Goal: Task Accomplishment & Management: Manage account settings

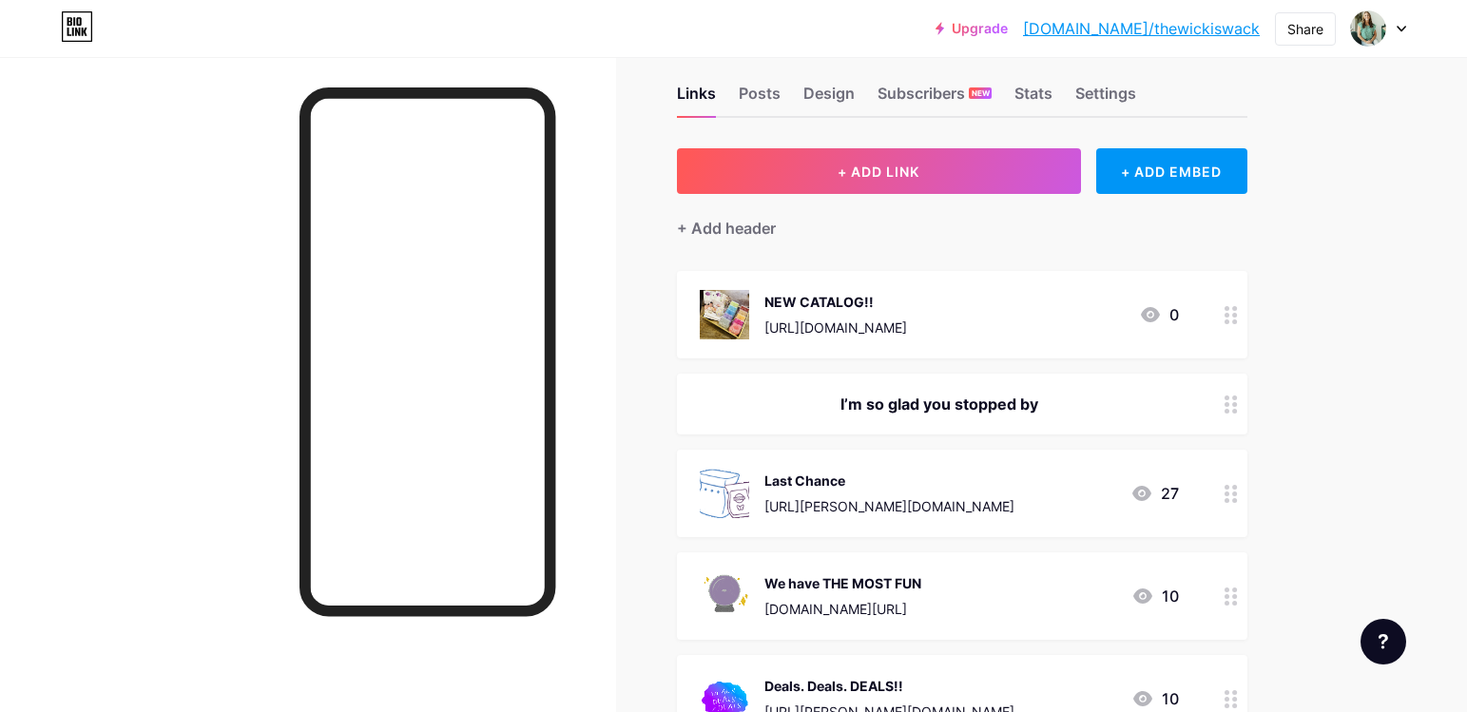
scroll to position [14, 0]
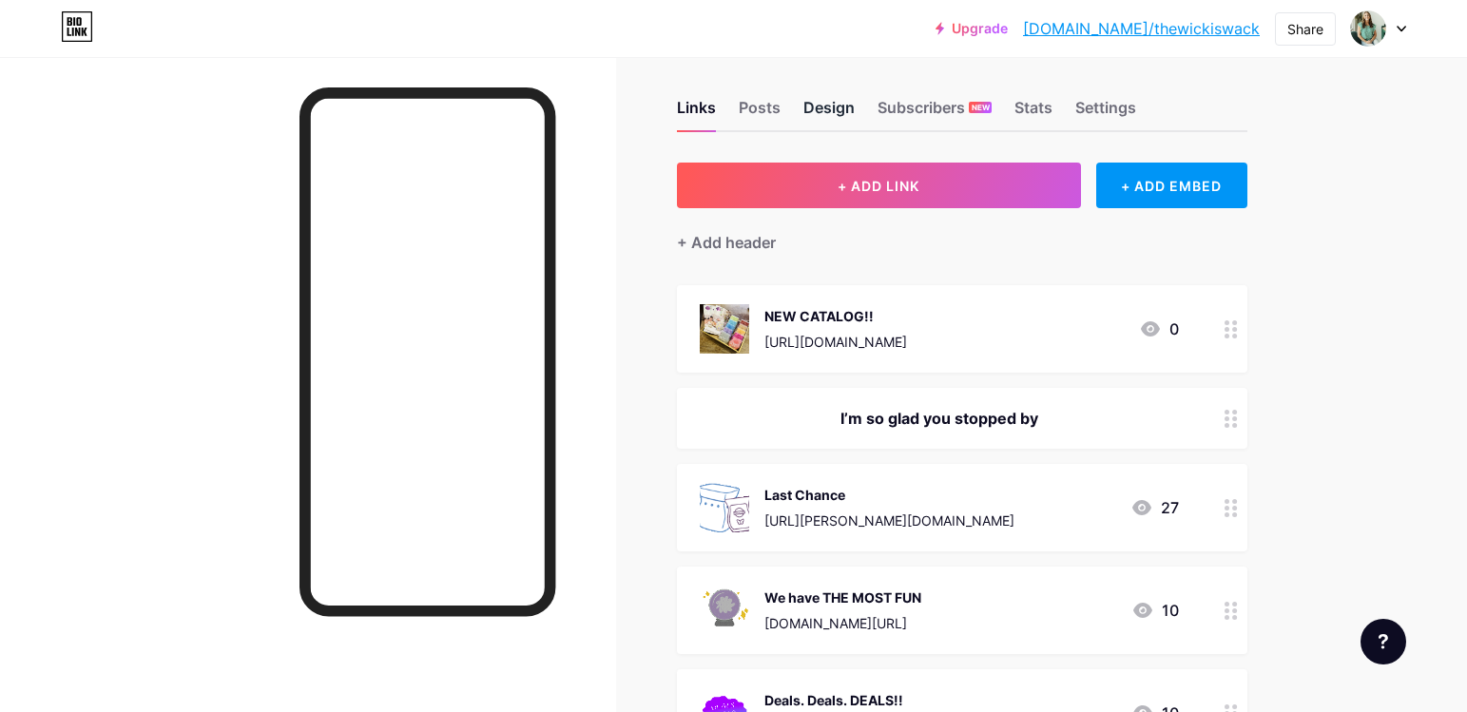
click at [827, 112] on div "Design" at bounding box center [828, 113] width 51 height 34
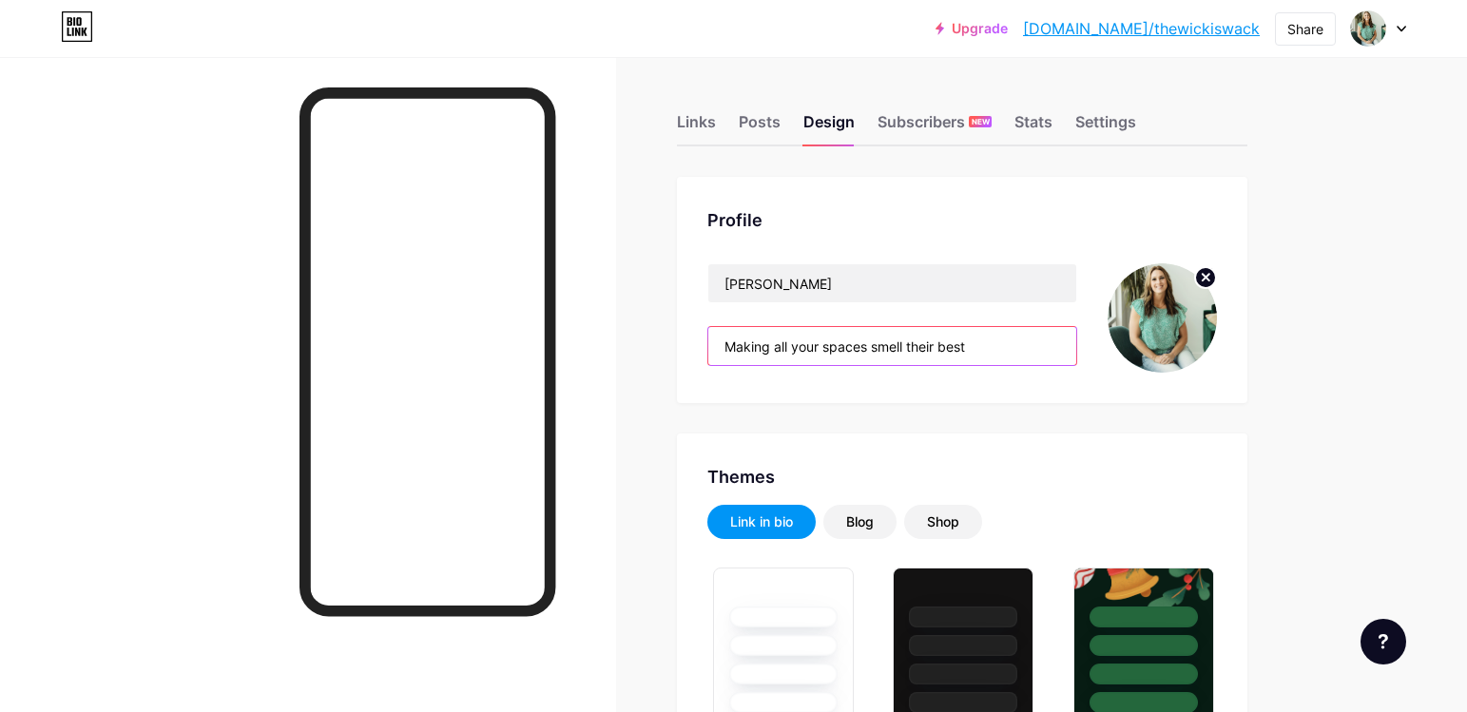
drag, startPoint x: 988, startPoint y: 343, endPoint x: 640, endPoint y: 364, distance: 348.6
drag, startPoint x: 978, startPoint y: 342, endPoint x: 686, endPoint y: 338, distance: 291.9
click at [686, 338] on div "Profile Jaime Pilcher Making all your spaces smell their best" at bounding box center [962, 290] width 570 height 226
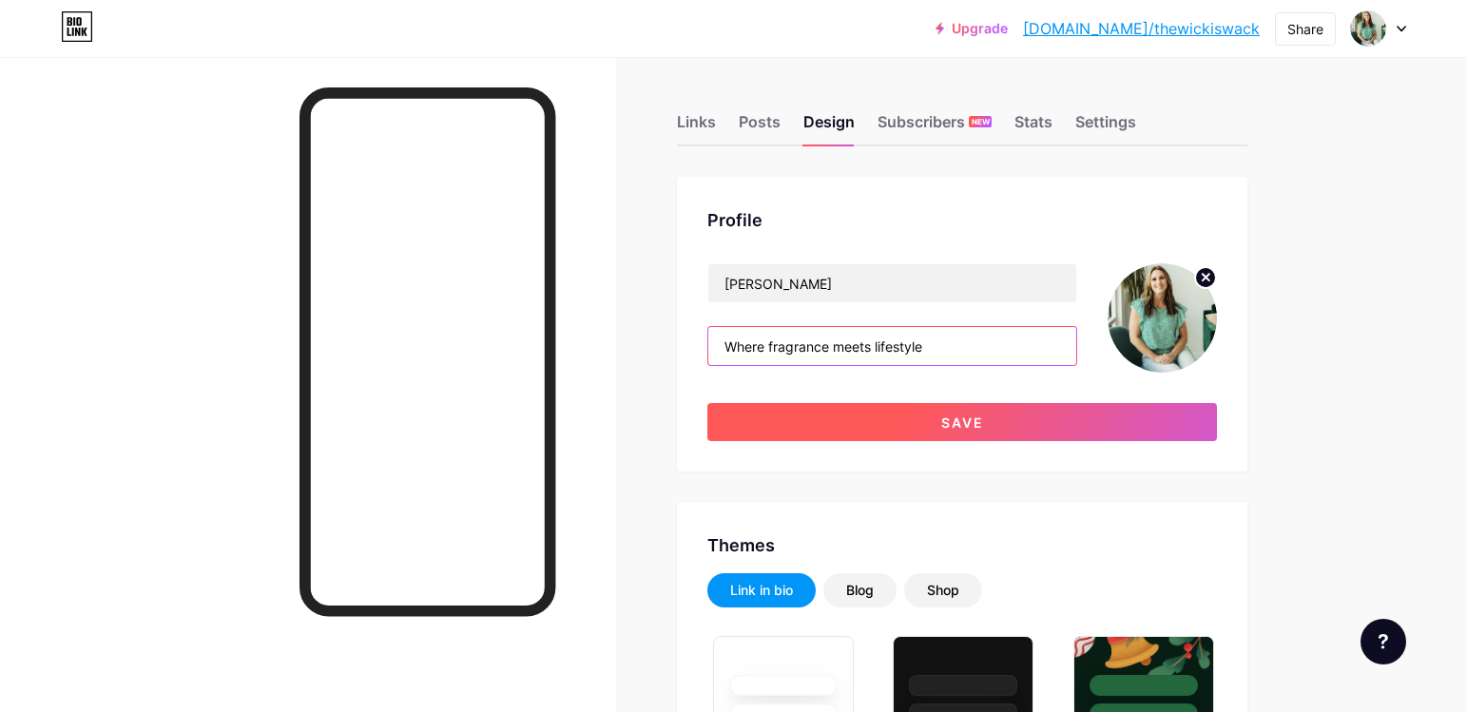
type input "Where fragrance meets lifestyle"
click at [900, 417] on button "Save" at bounding box center [962, 422] width 510 height 38
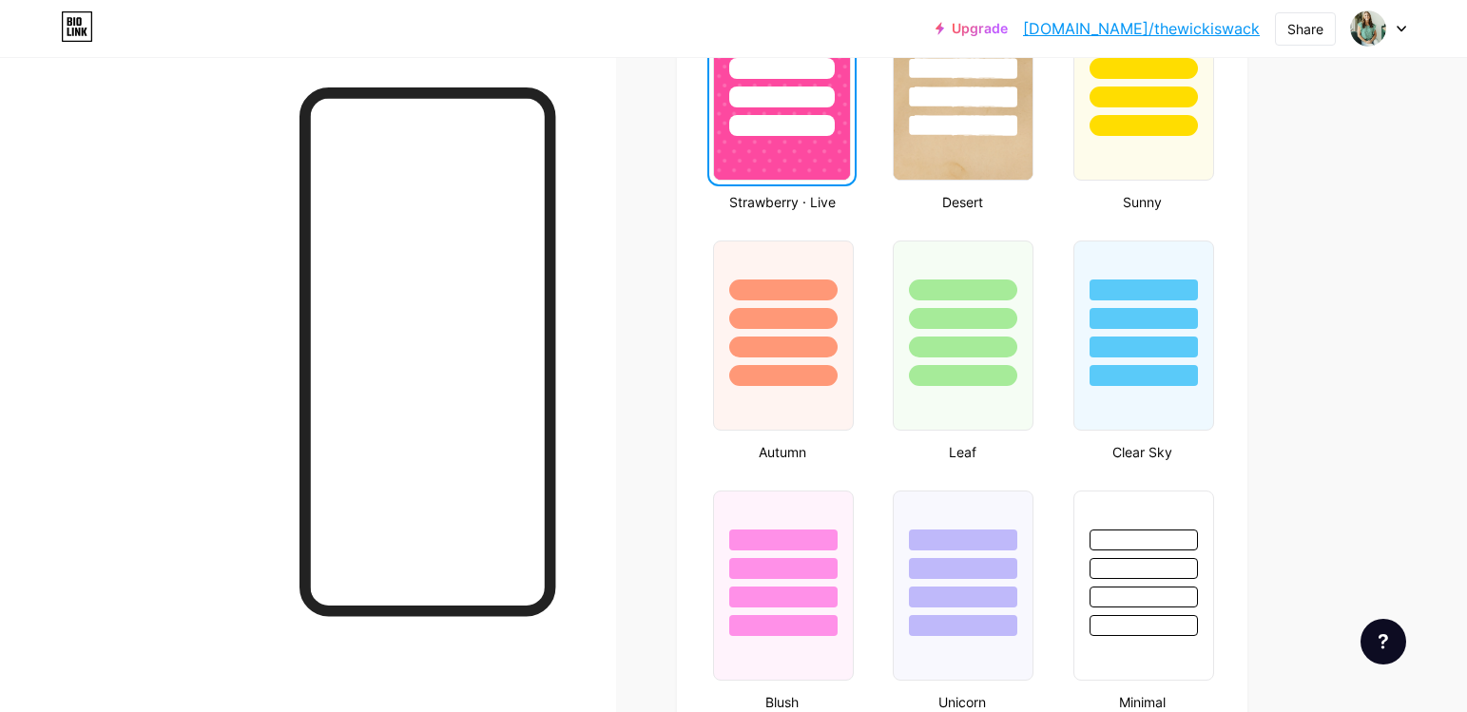
scroll to position [1578, 0]
click at [757, 391] on div at bounding box center [783, 335] width 141 height 190
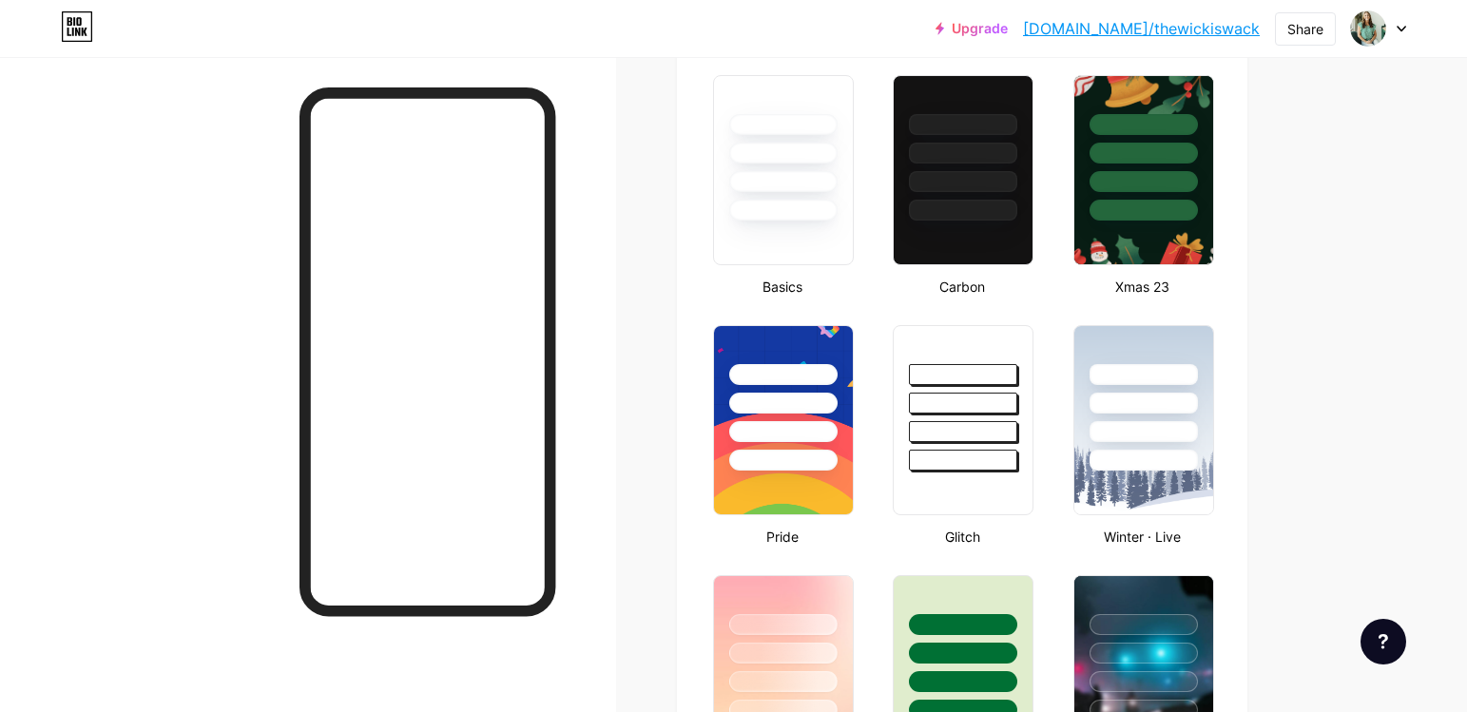
scroll to position [497, 0]
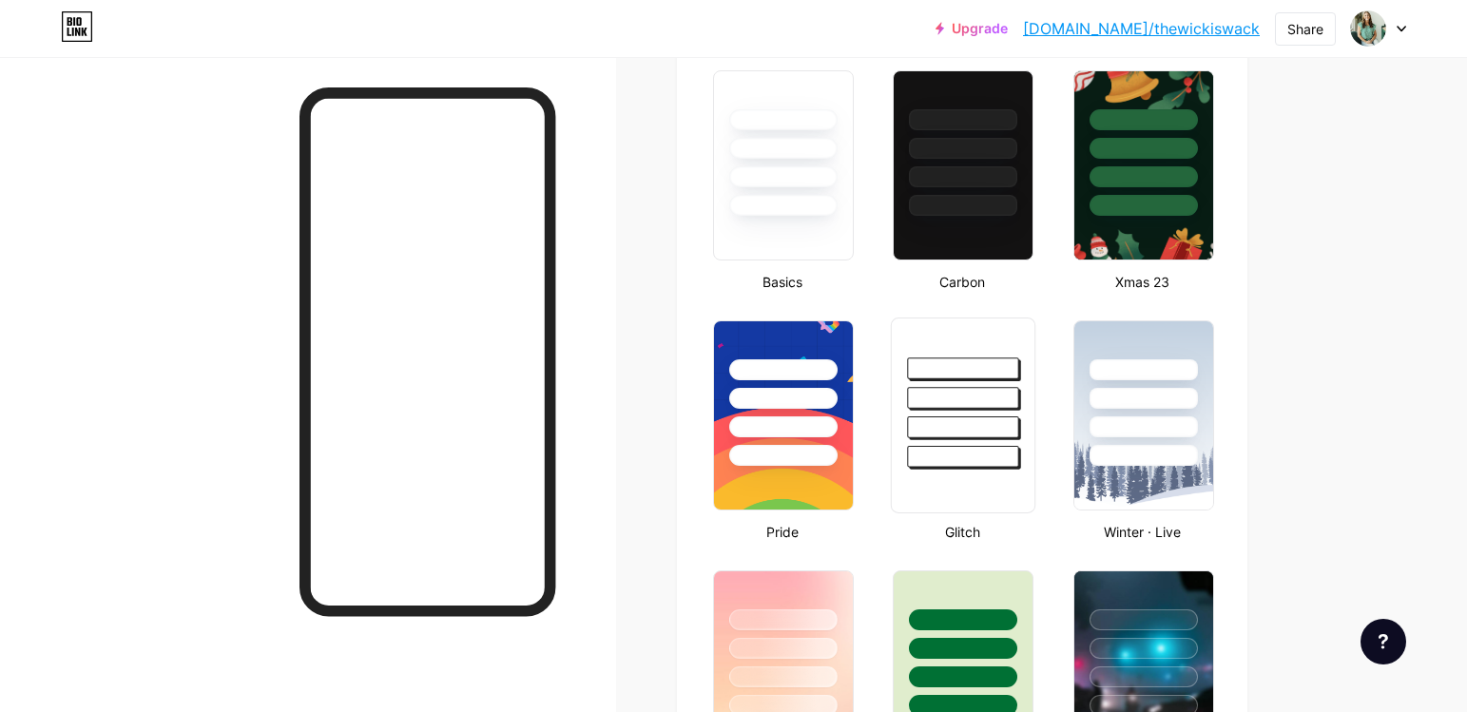
click at [936, 471] on div at bounding box center [963, 416] width 144 height 196
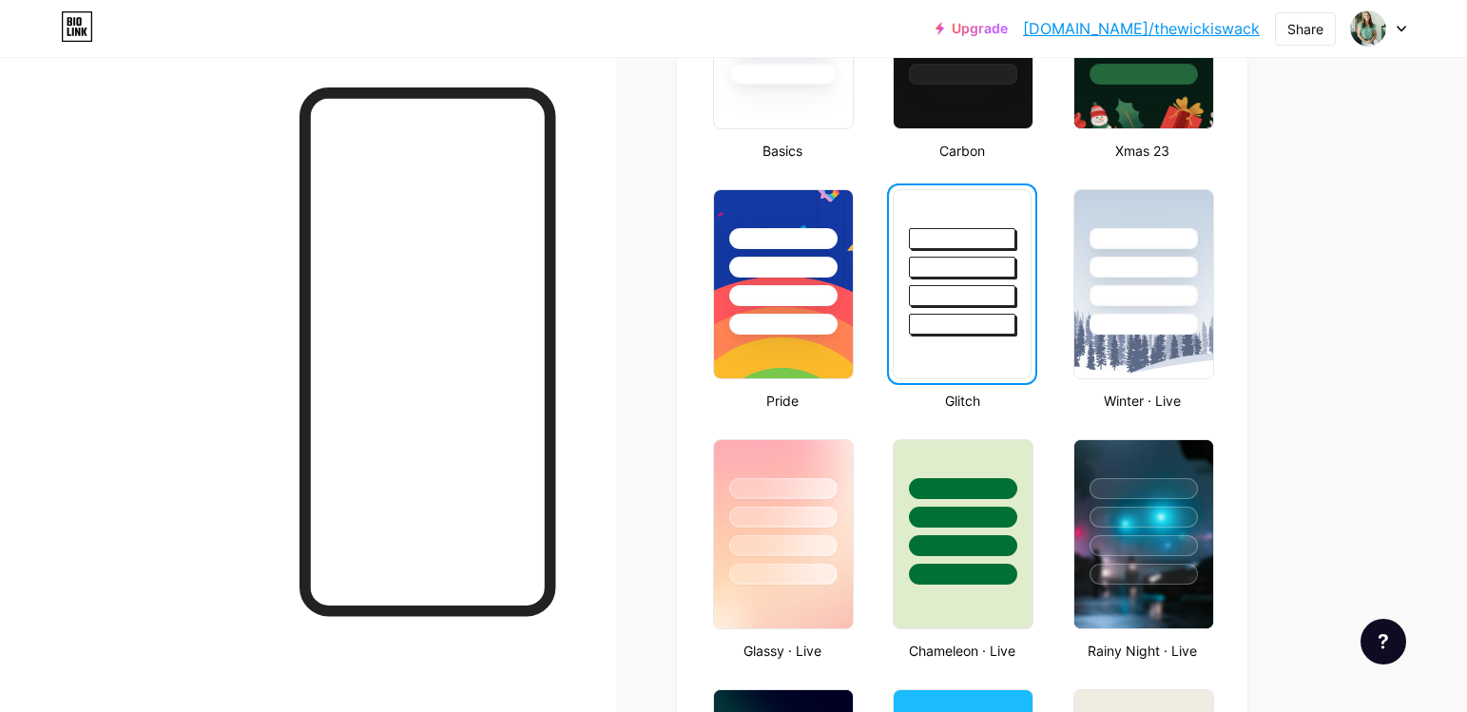
scroll to position [630, 0]
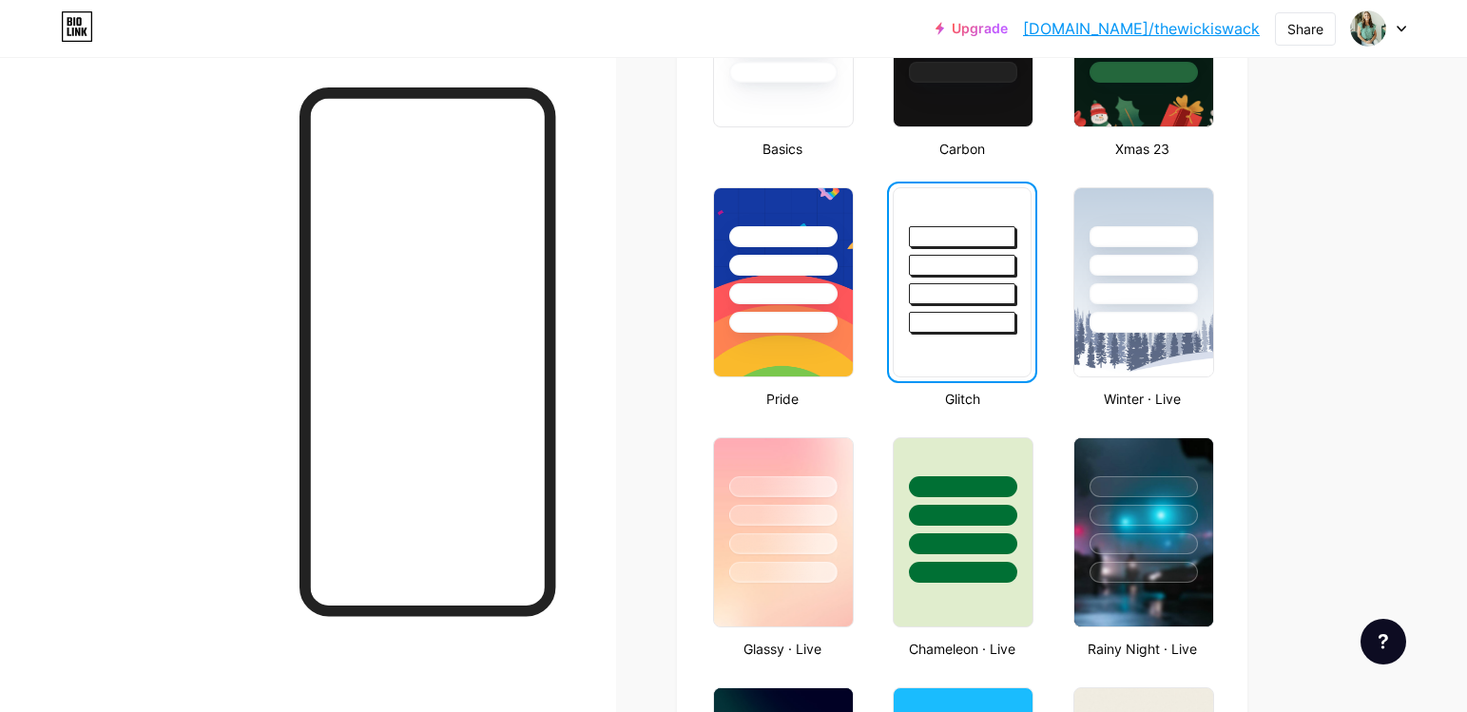
click at [936, 471] on div at bounding box center [963, 510] width 139 height 144
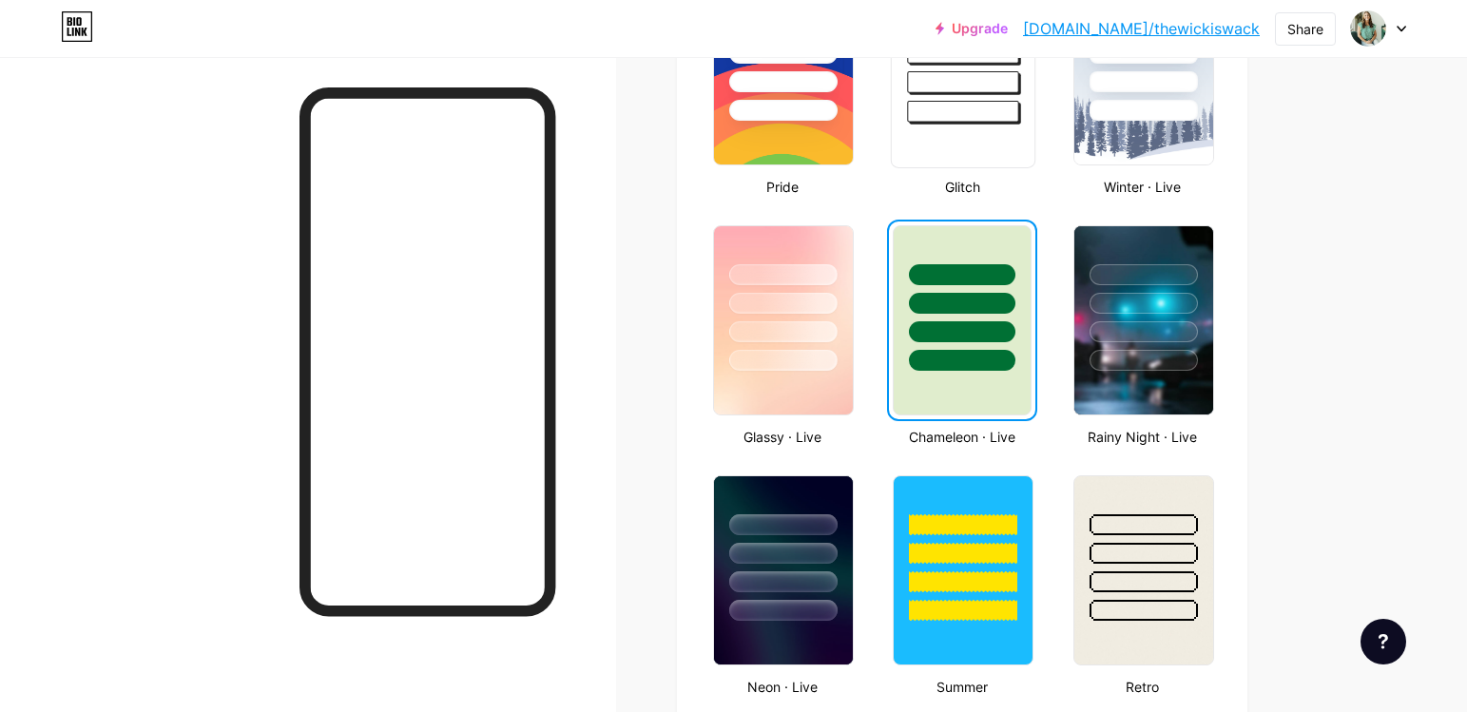
scroll to position [860, 0]
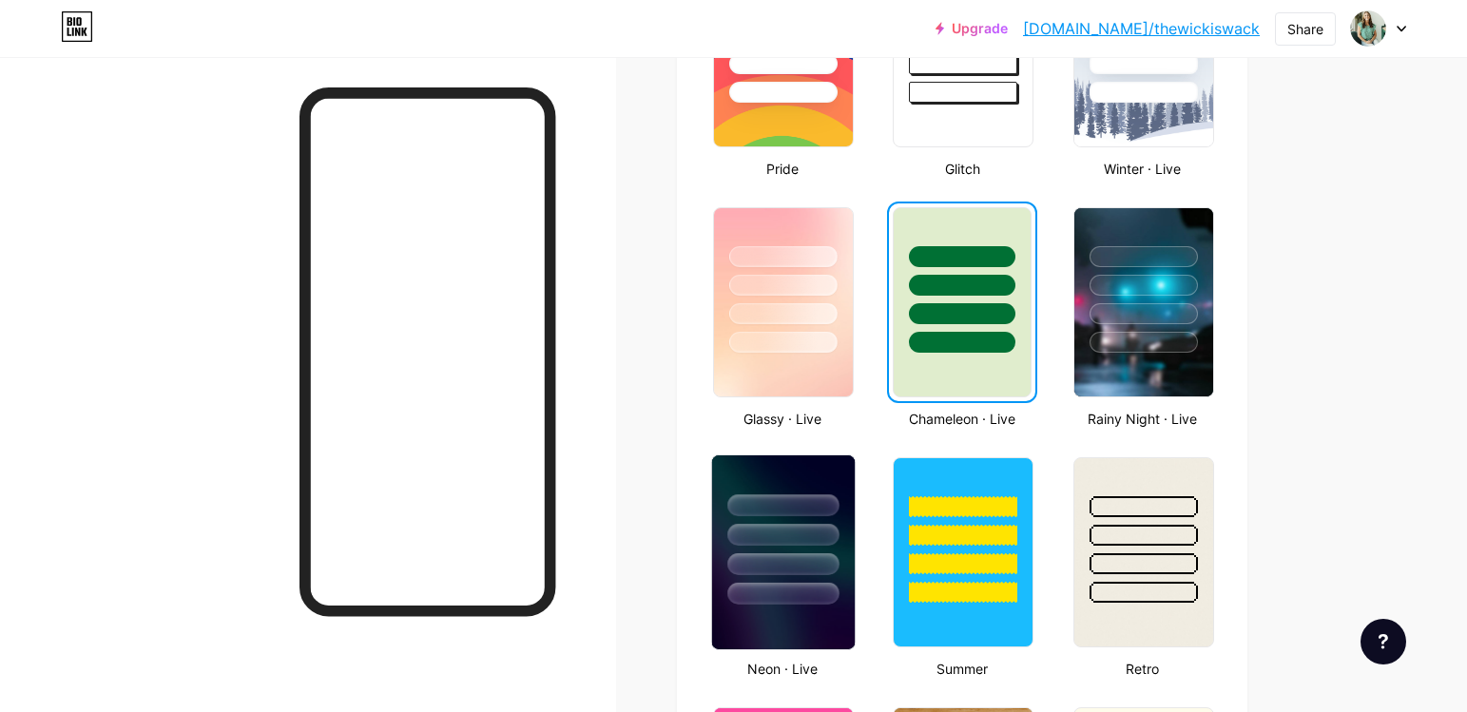
click at [826, 542] on div at bounding box center [782, 535] width 111 height 22
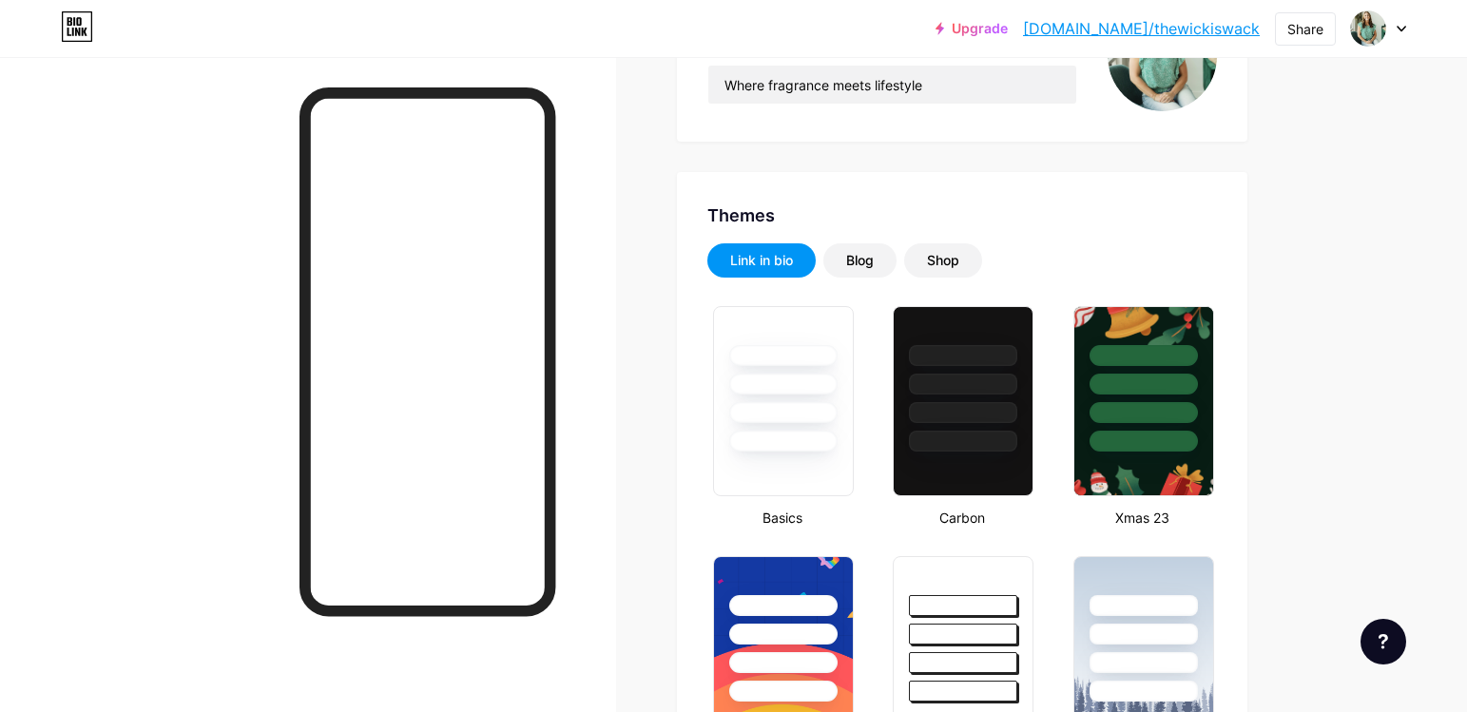
scroll to position [258, 0]
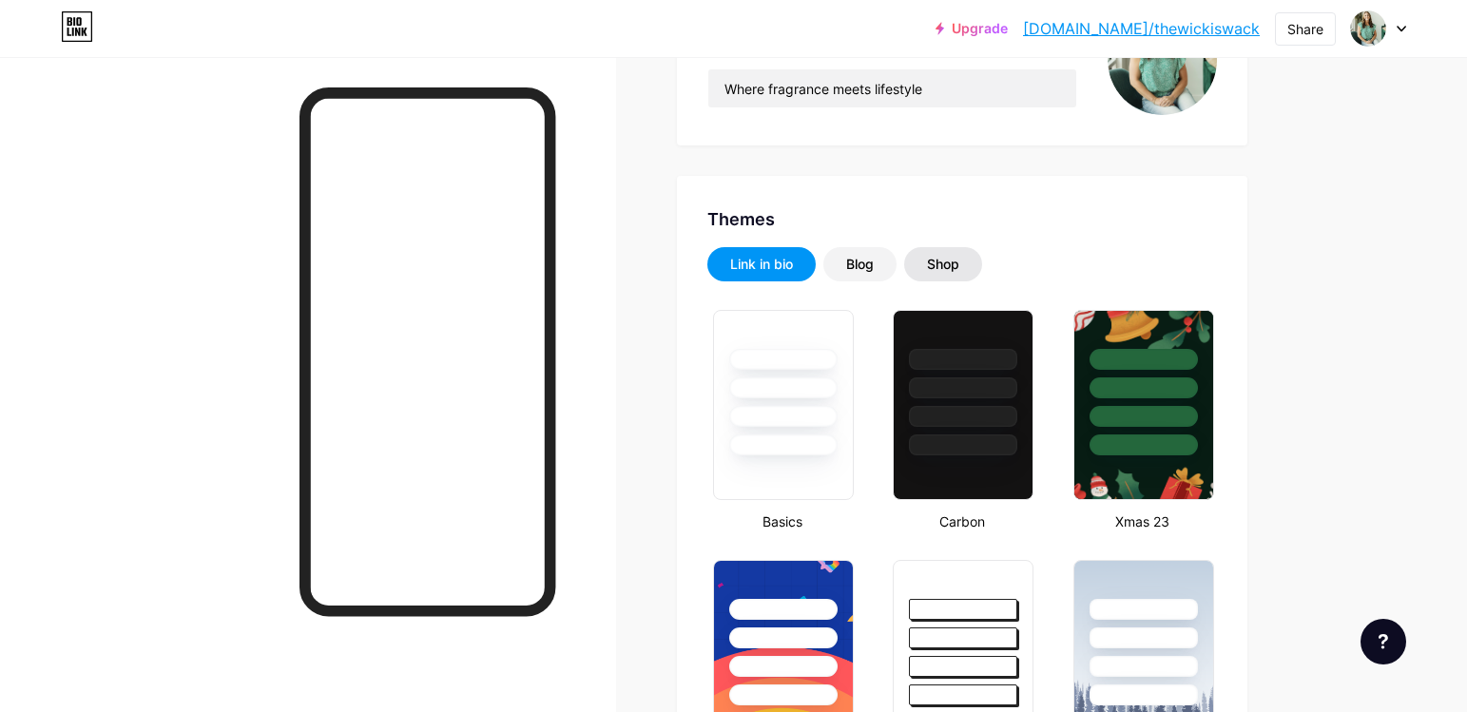
drag, startPoint x: 954, startPoint y: 260, endPoint x: 970, endPoint y: 268, distance: 17.0
click at [953, 260] on div "Shop" at bounding box center [943, 264] width 32 height 19
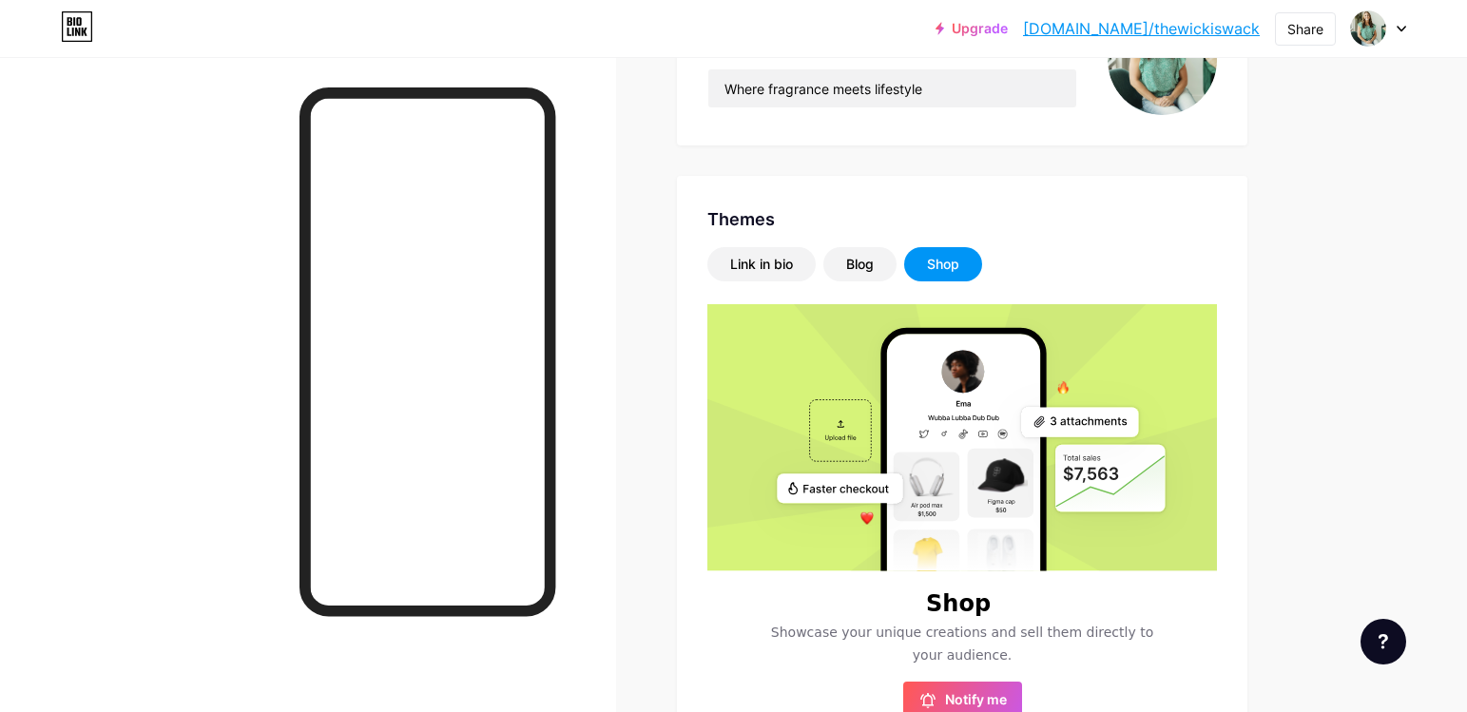
click at [957, 268] on div "Shop" at bounding box center [943, 264] width 32 height 19
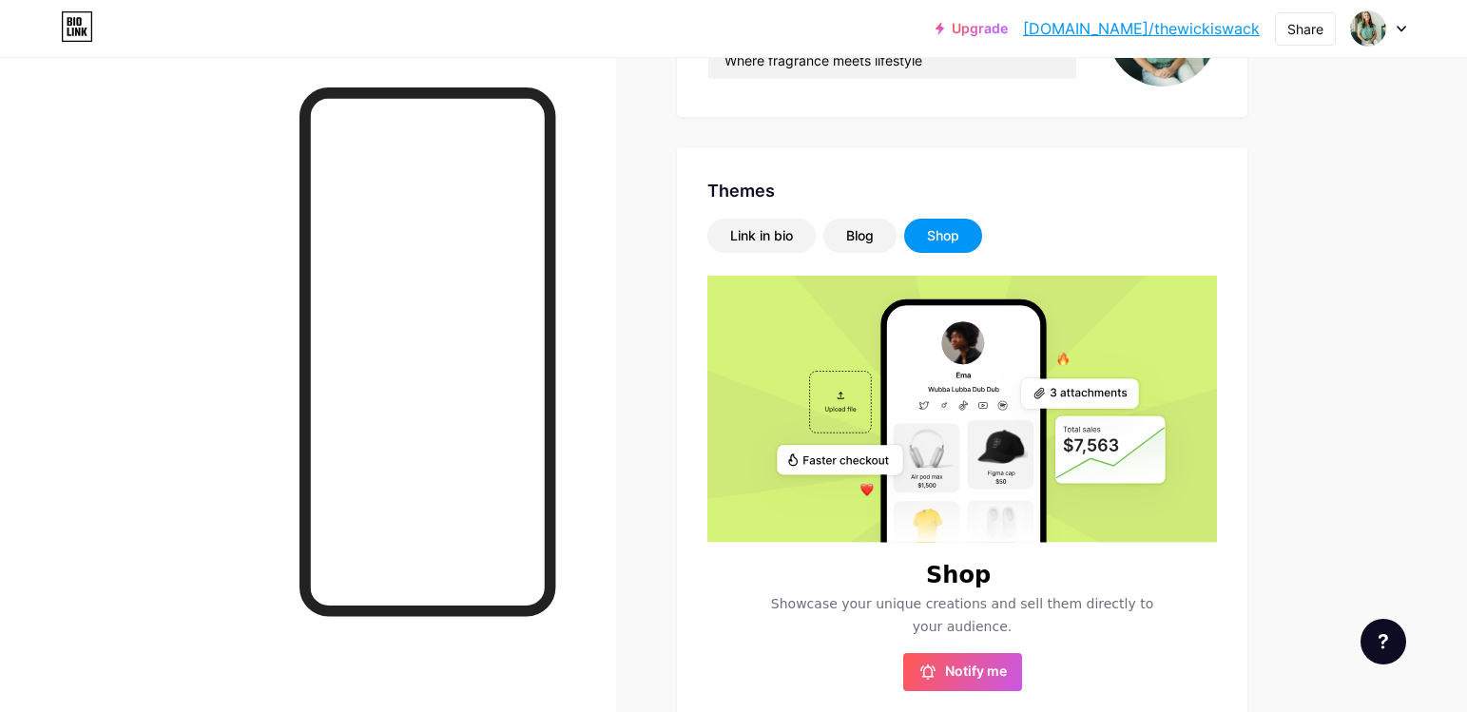
scroll to position [281, 0]
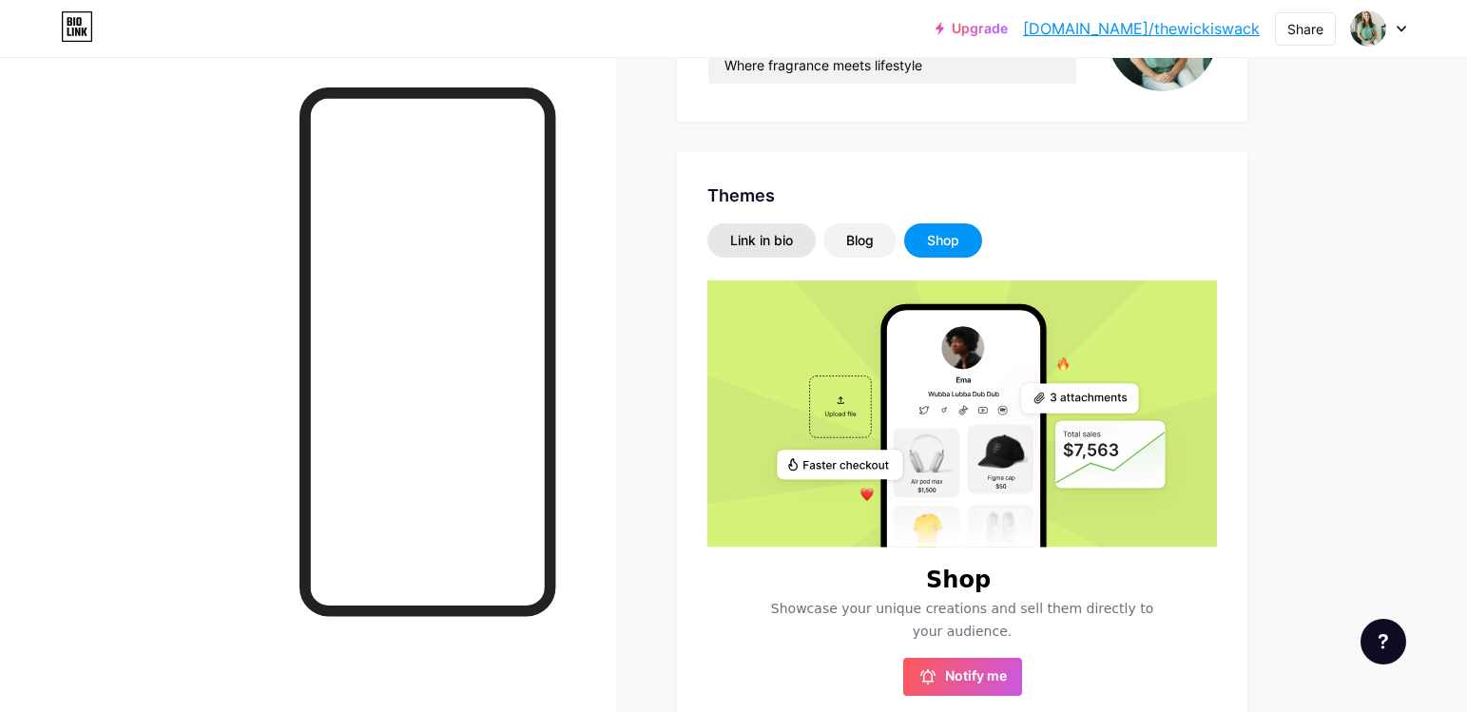
click at [781, 233] on div "Link in bio" at bounding box center [761, 240] width 63 height 19
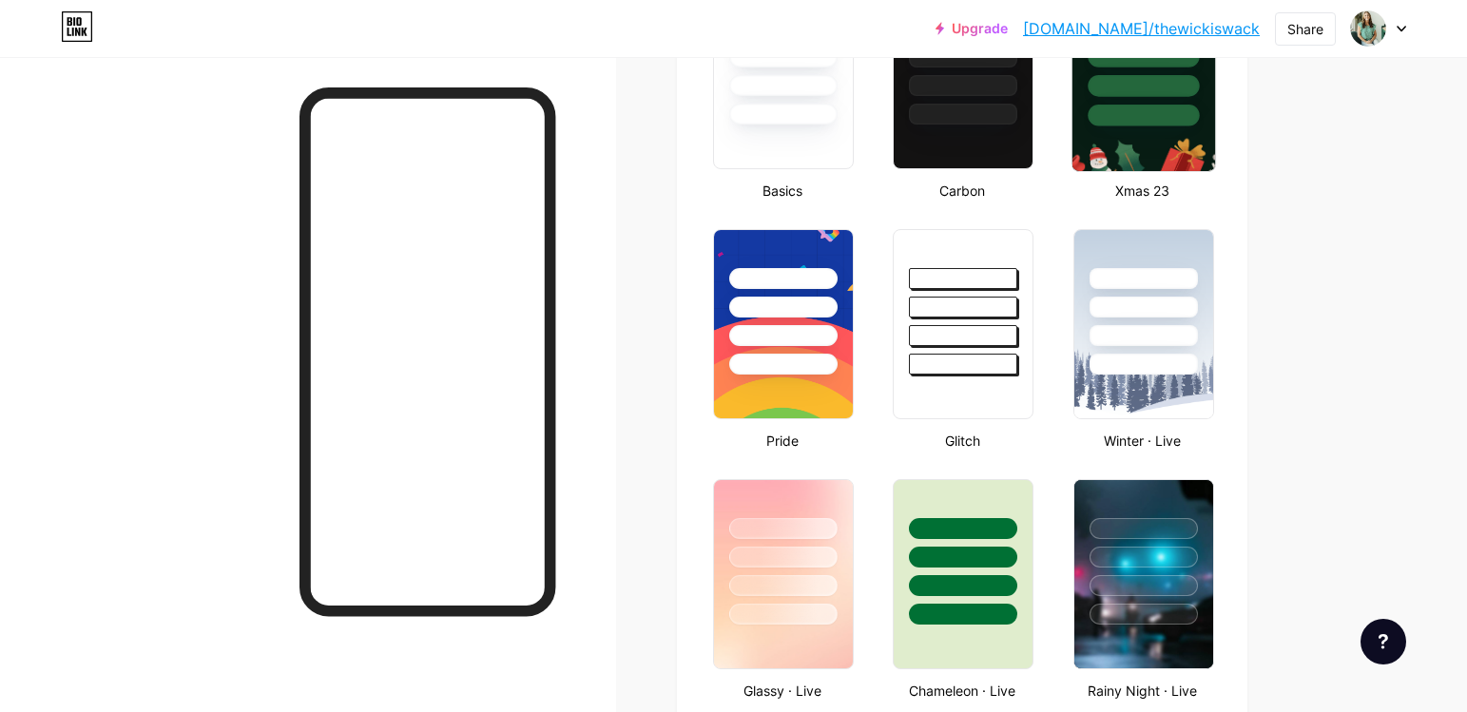
scroll to position [589, 0]
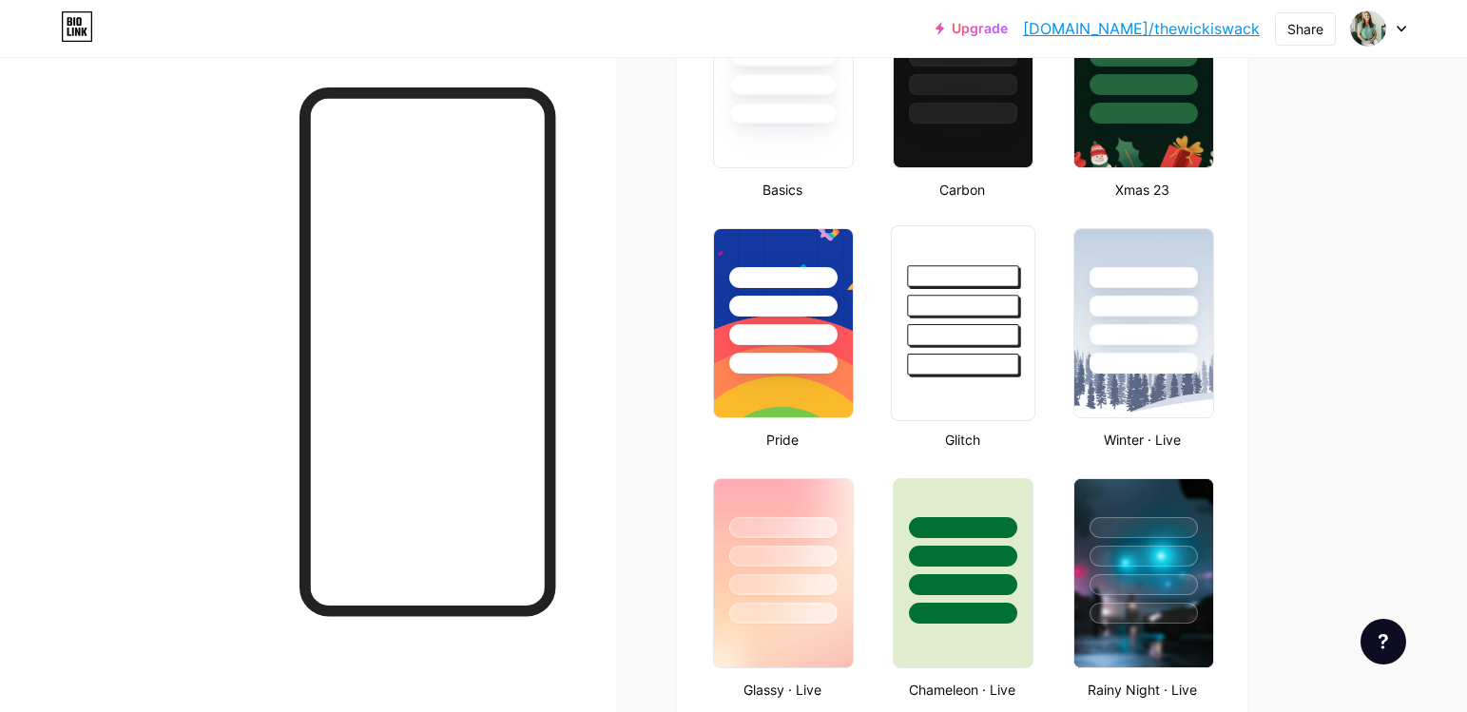
click at [978, 385] on div at bounding box center [963, 323] width 144 height 196
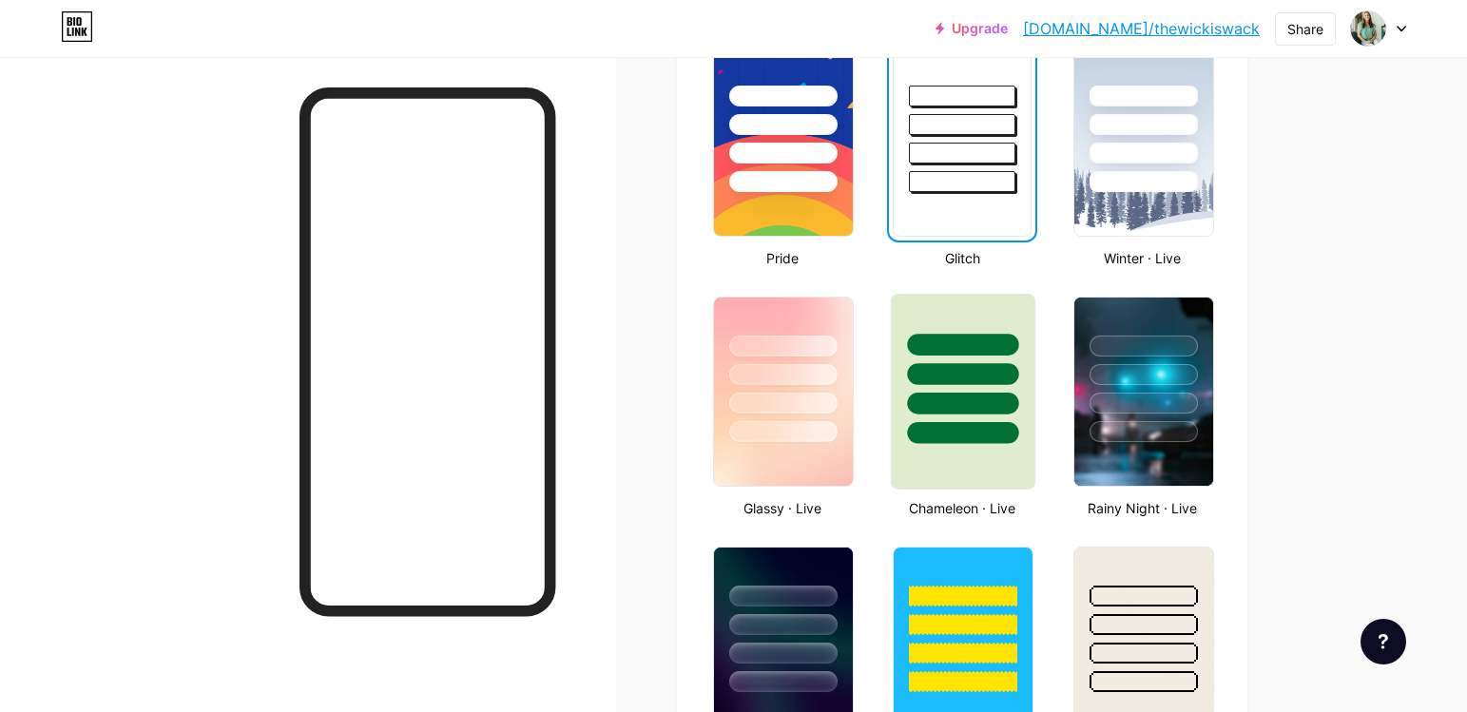
scroll to position [775, 0]
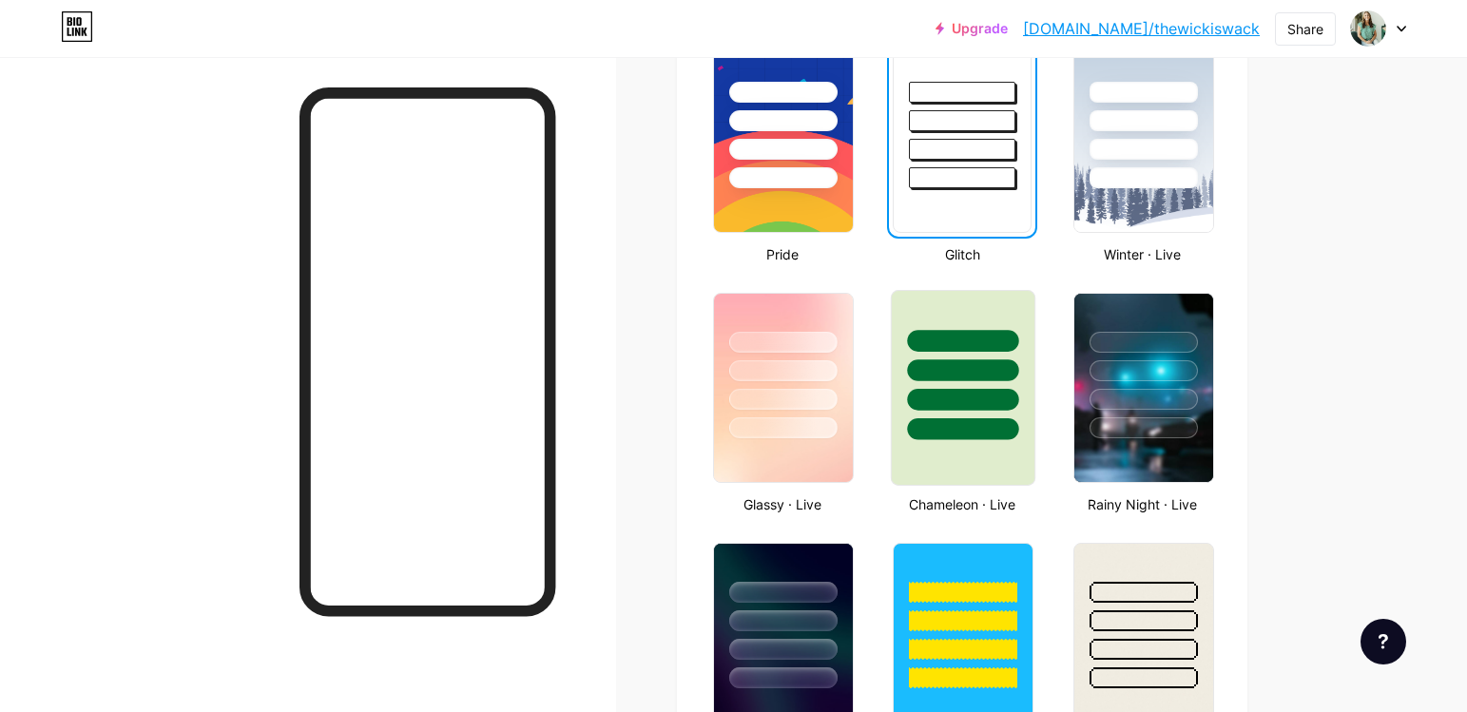
click at [951, 461] on div at bounding box center [963, 388] width 144 height 196
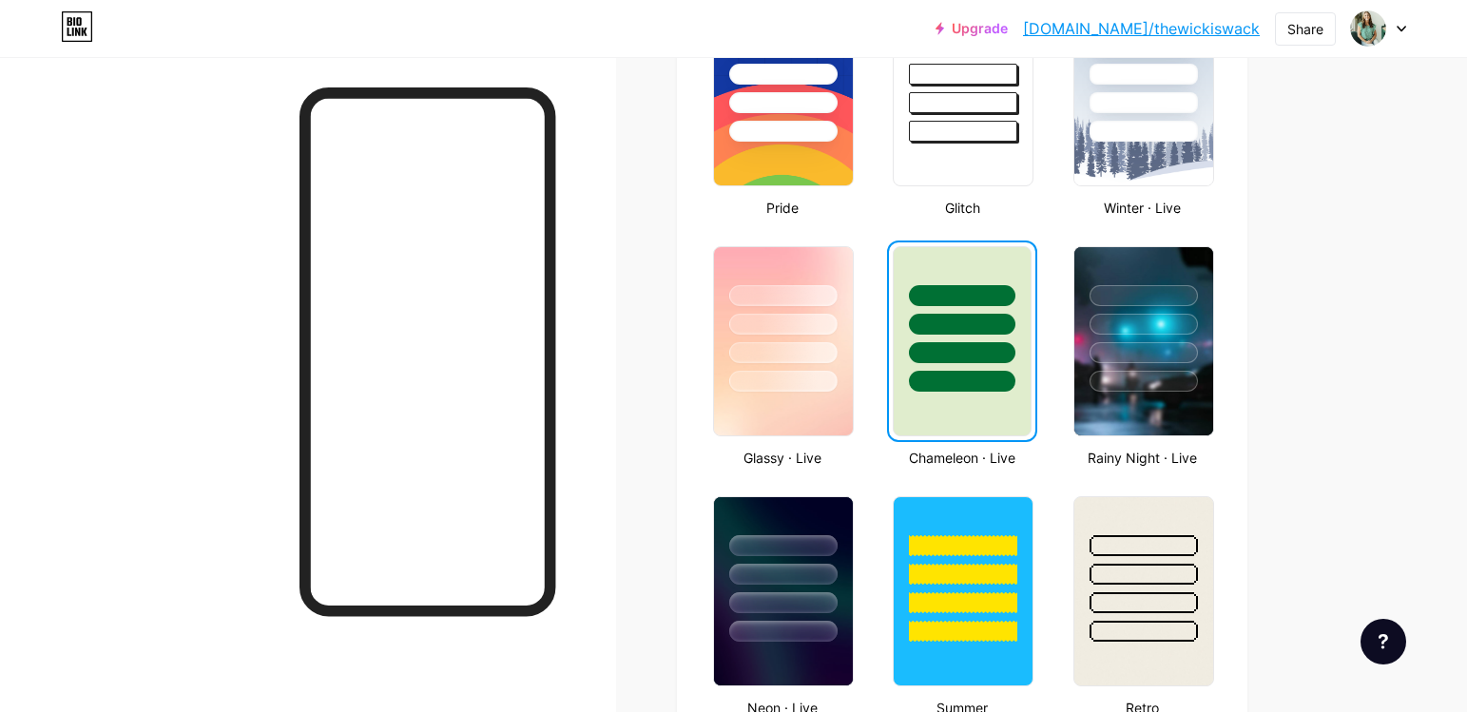
scroll to position [865, 0]
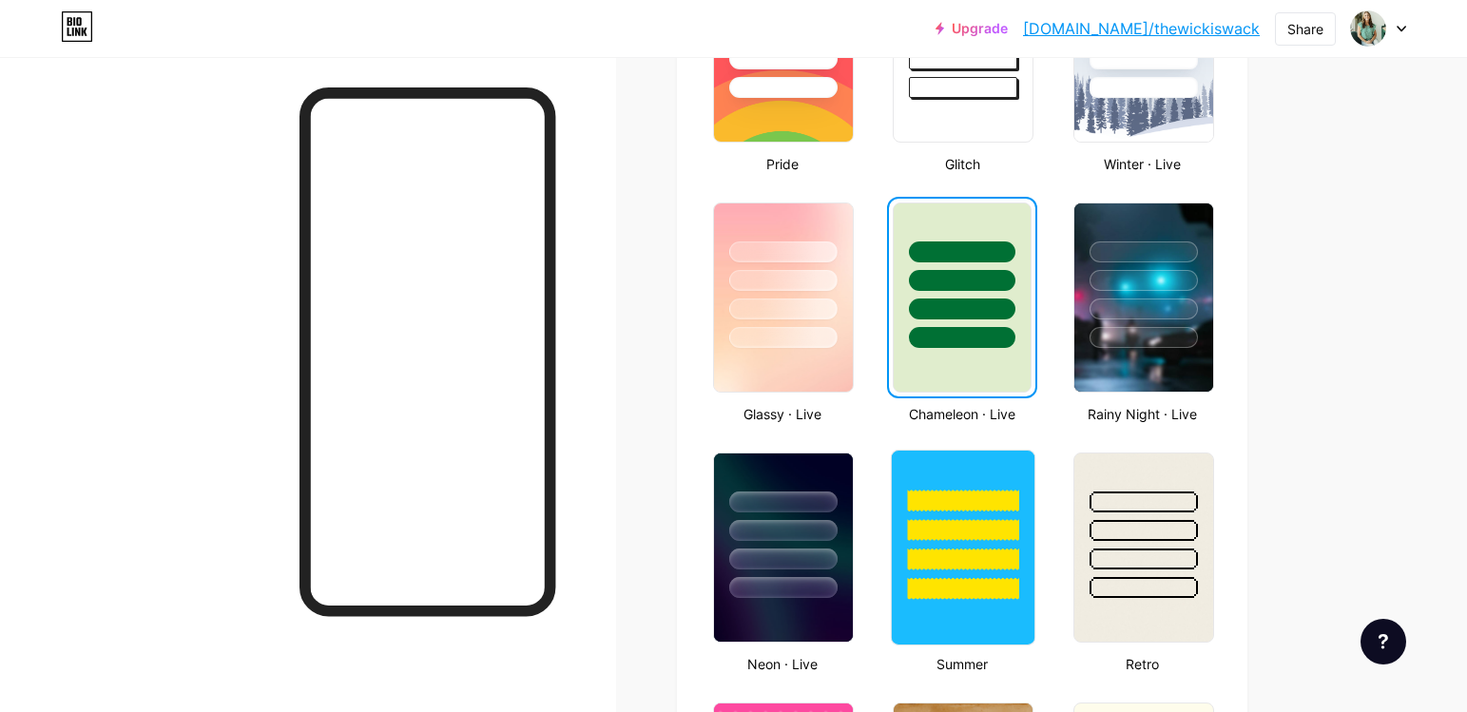
click at [951, 472] on div at bounding box center [963, 525] width 143 height 149
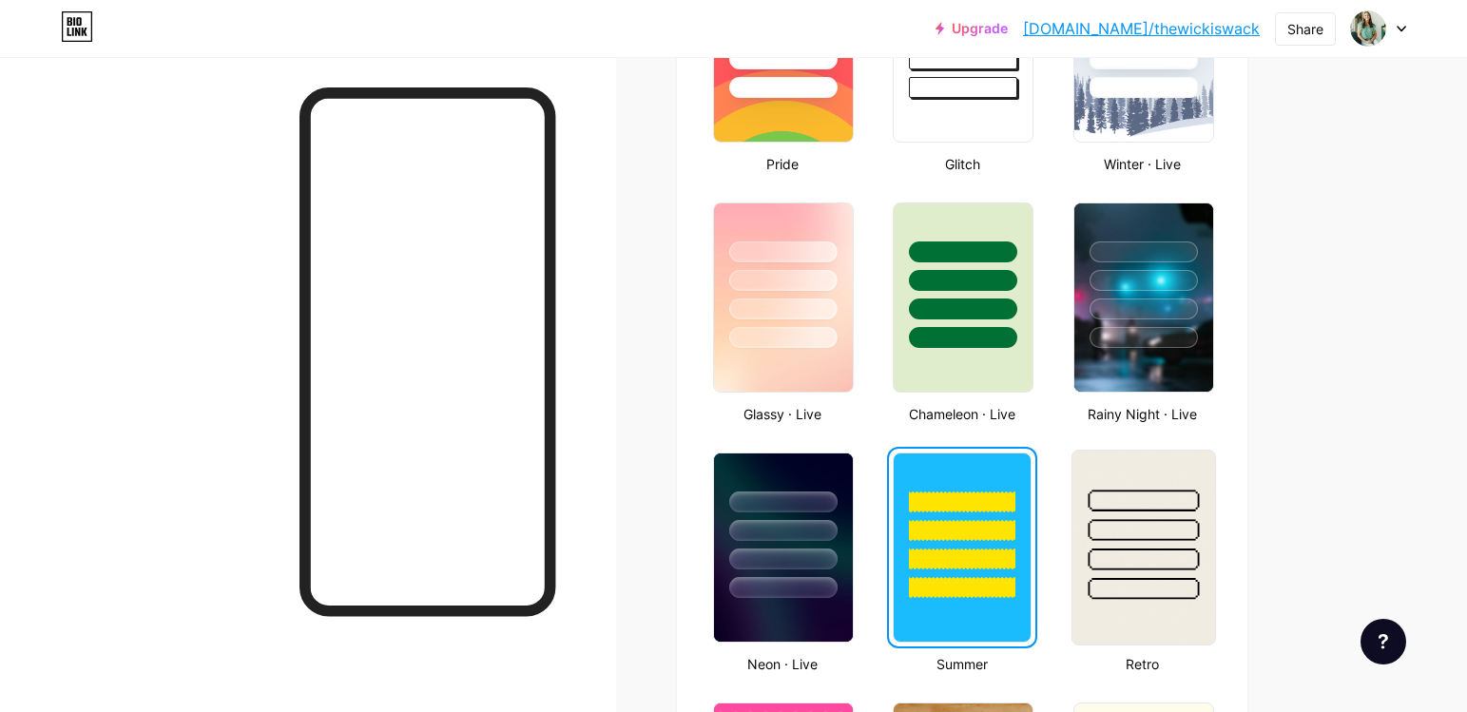
click at [1164, 512] on div at bounding box center [1143, 525] width 143 height 149
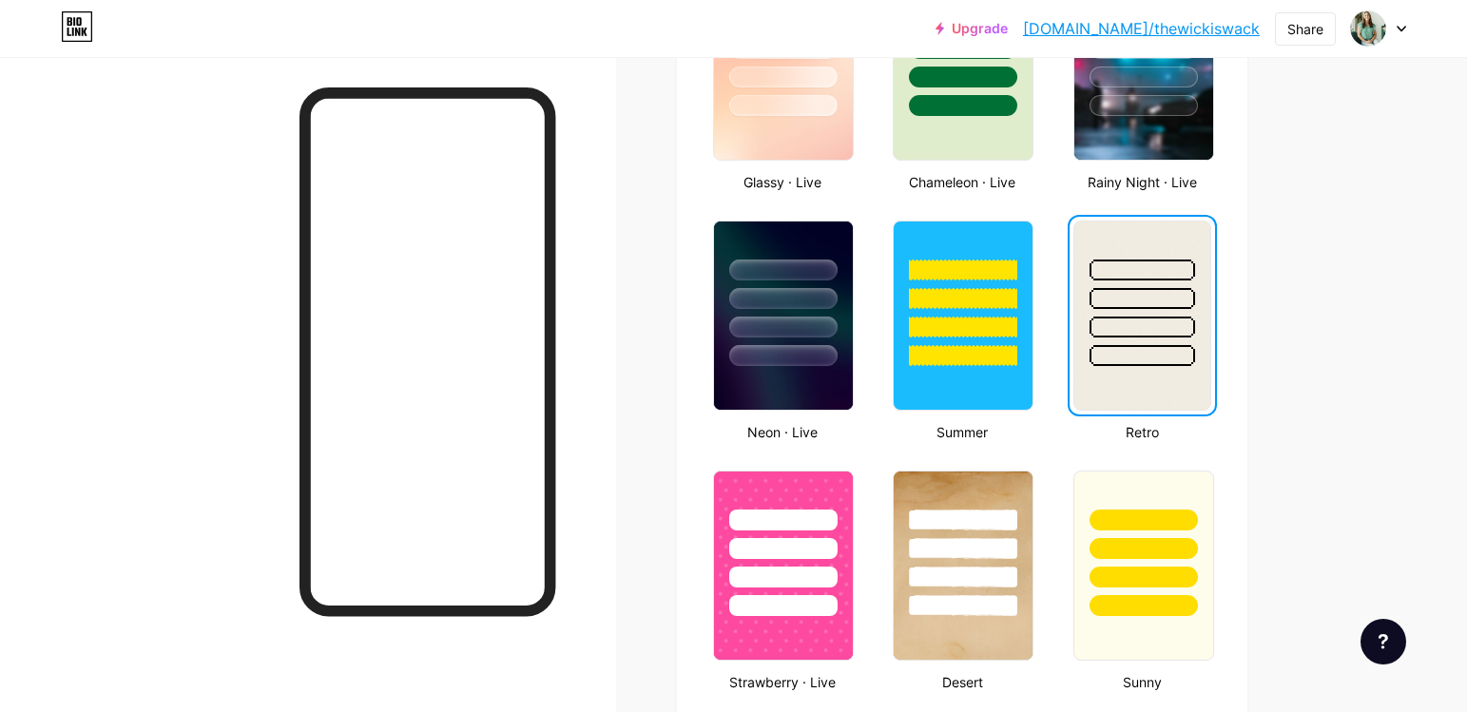
scroll to position [1121, 0]
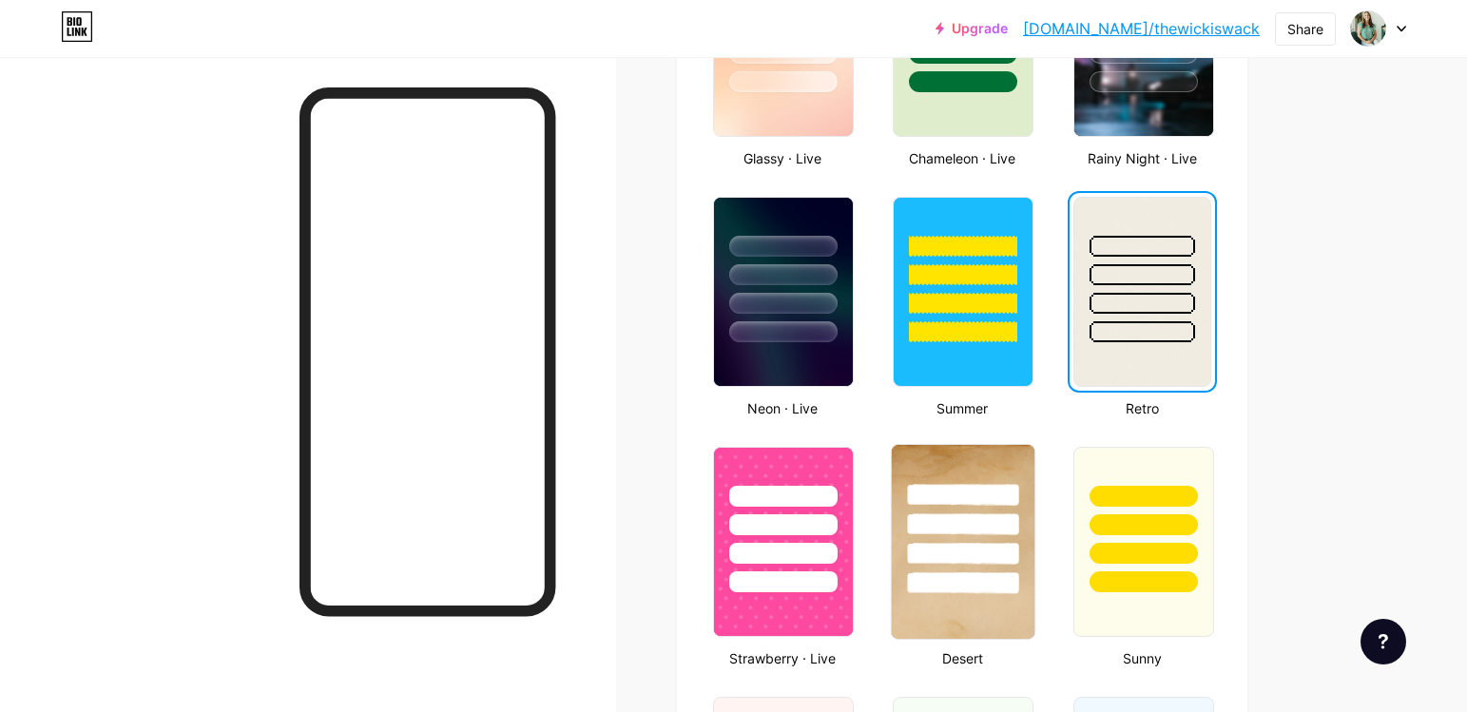
click at [957, 544] on div at bounding box center [963, 554] width 111 height 22
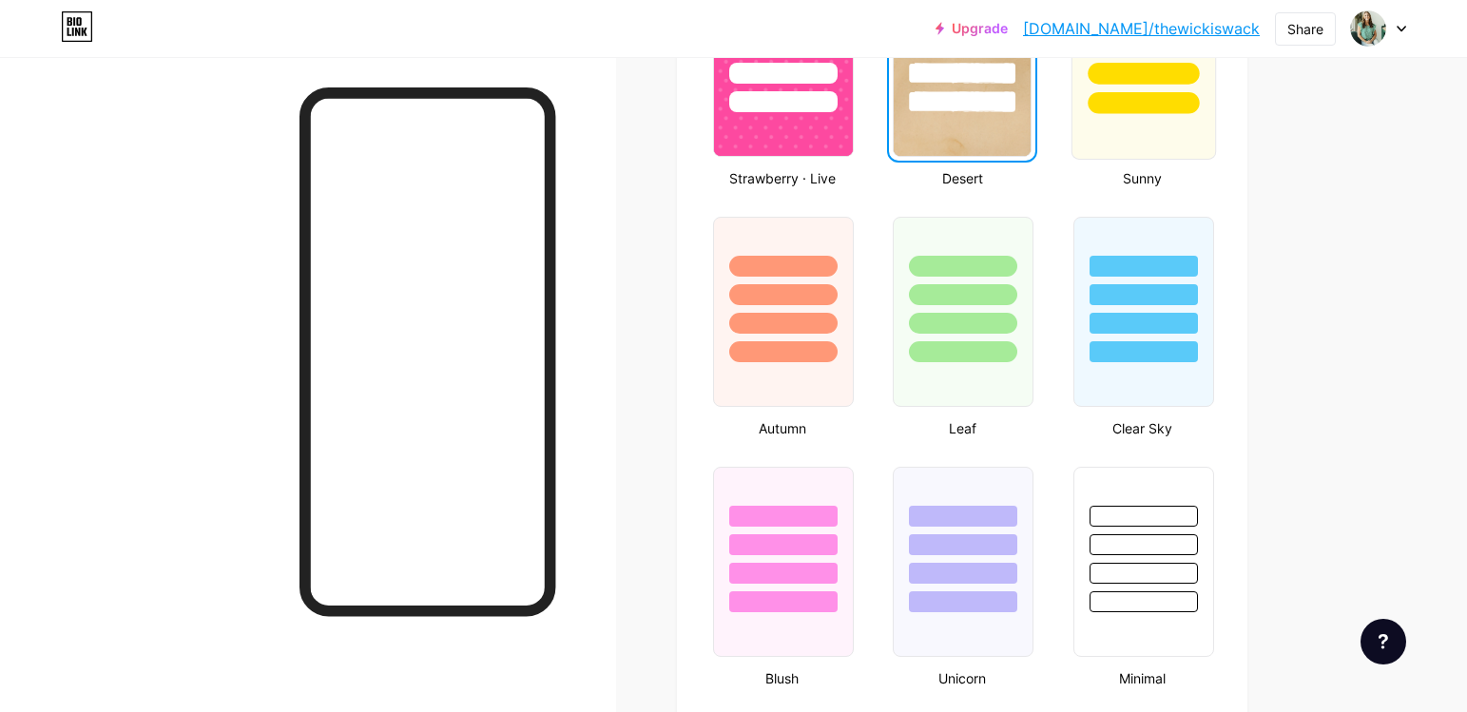
scroll to position [1602, 0]
click at [923, 364] on div at bounding box center [963, 311] width 144 height 196
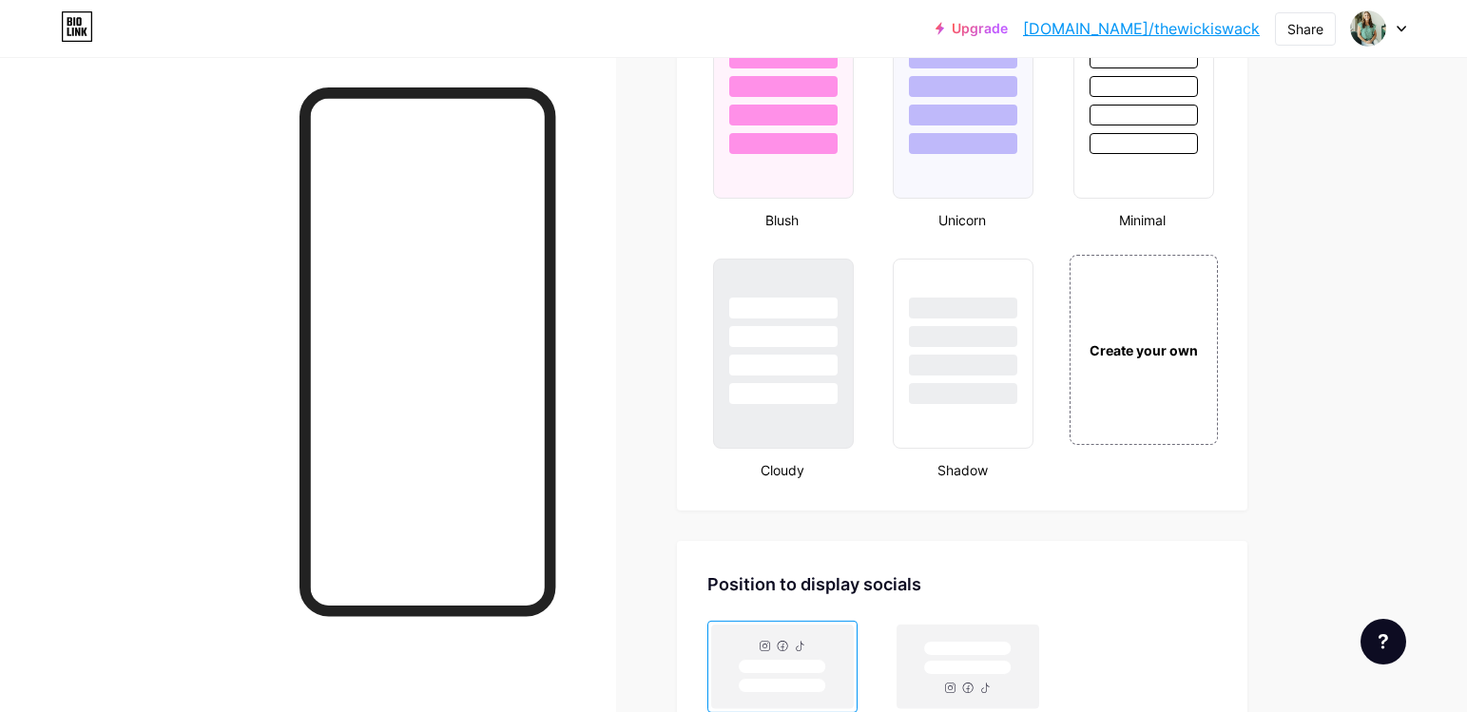
scroll to position [2060, 0]
click at [967, 386] on div at bounding box center [963, 394] width 111 height 22
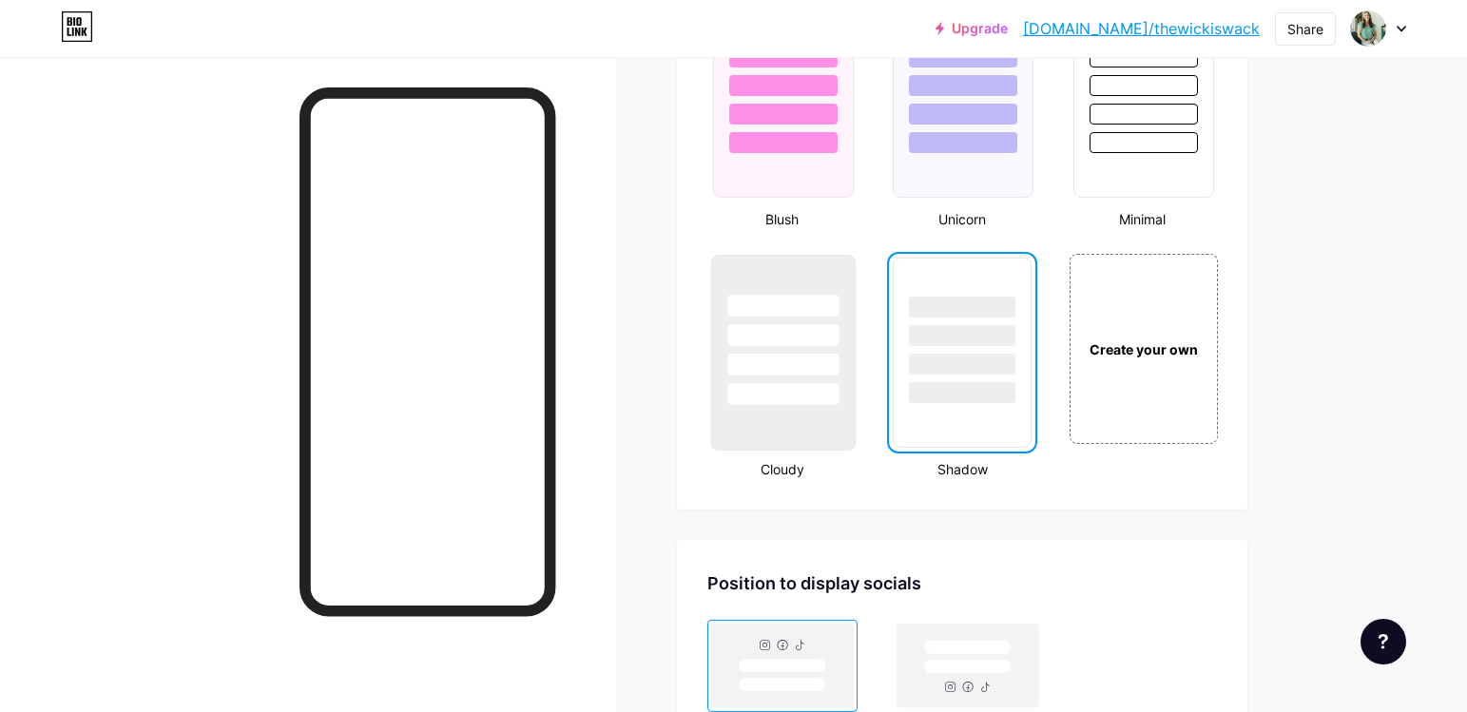
click at [831, 378] on div at bounding box center [783, 330] width 143 height 149
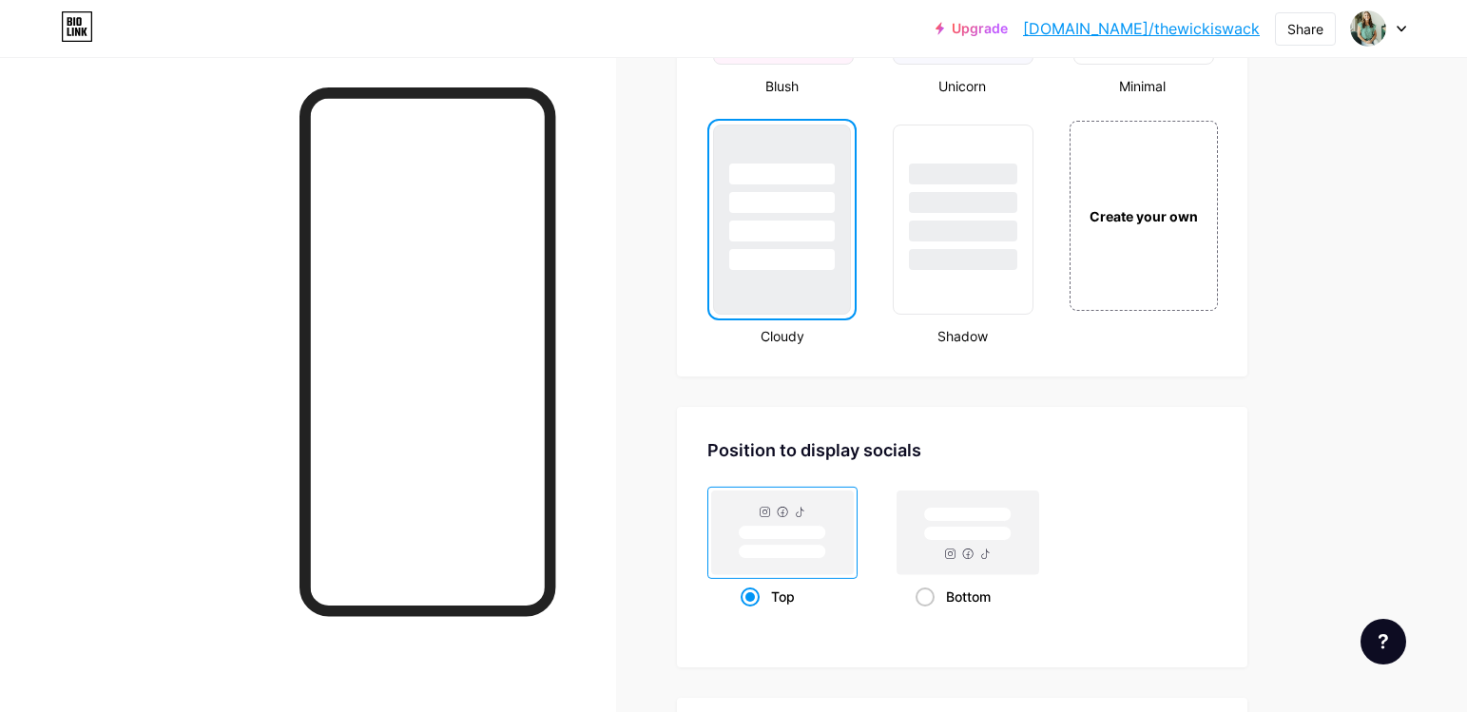
scroll to position [2273, 0]
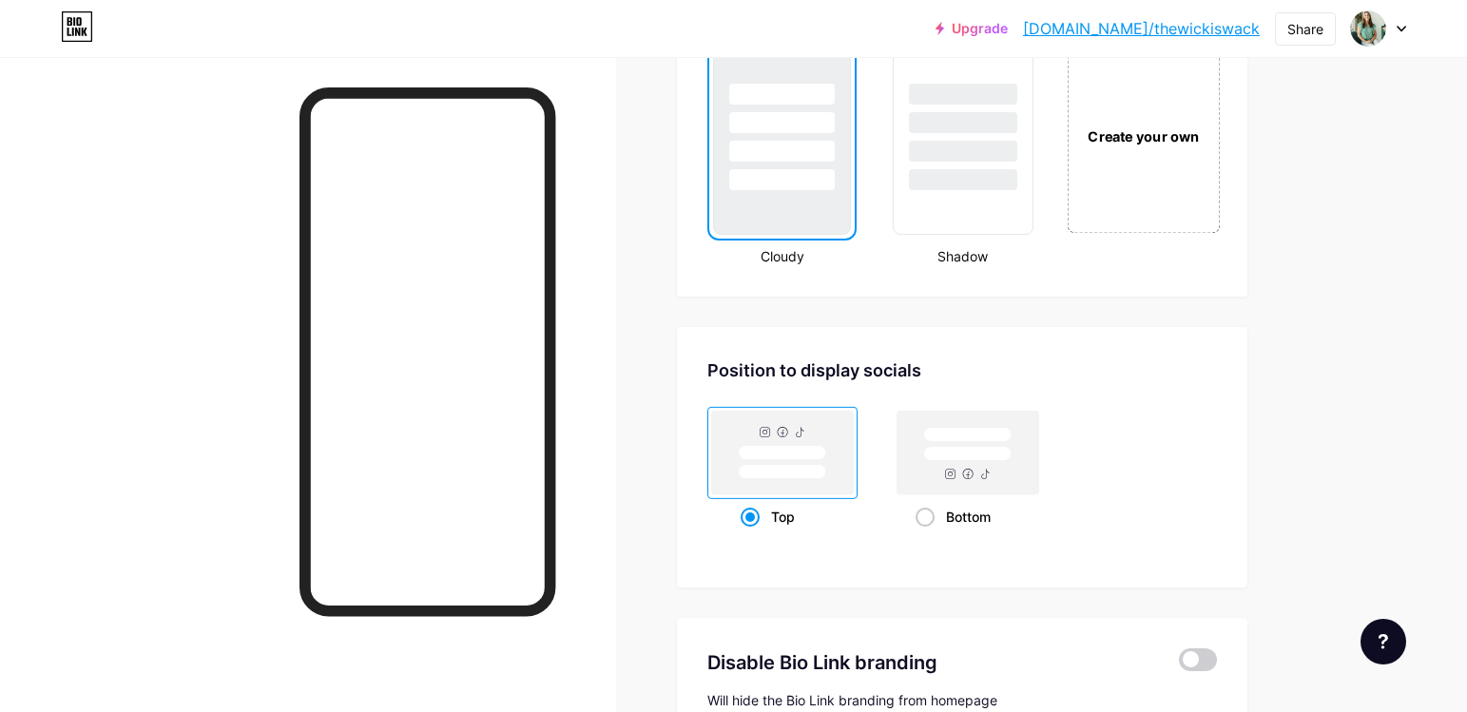
click at [1110, 156] on div "Create your own" at bounding box center [1143, 135] width 153 height 196
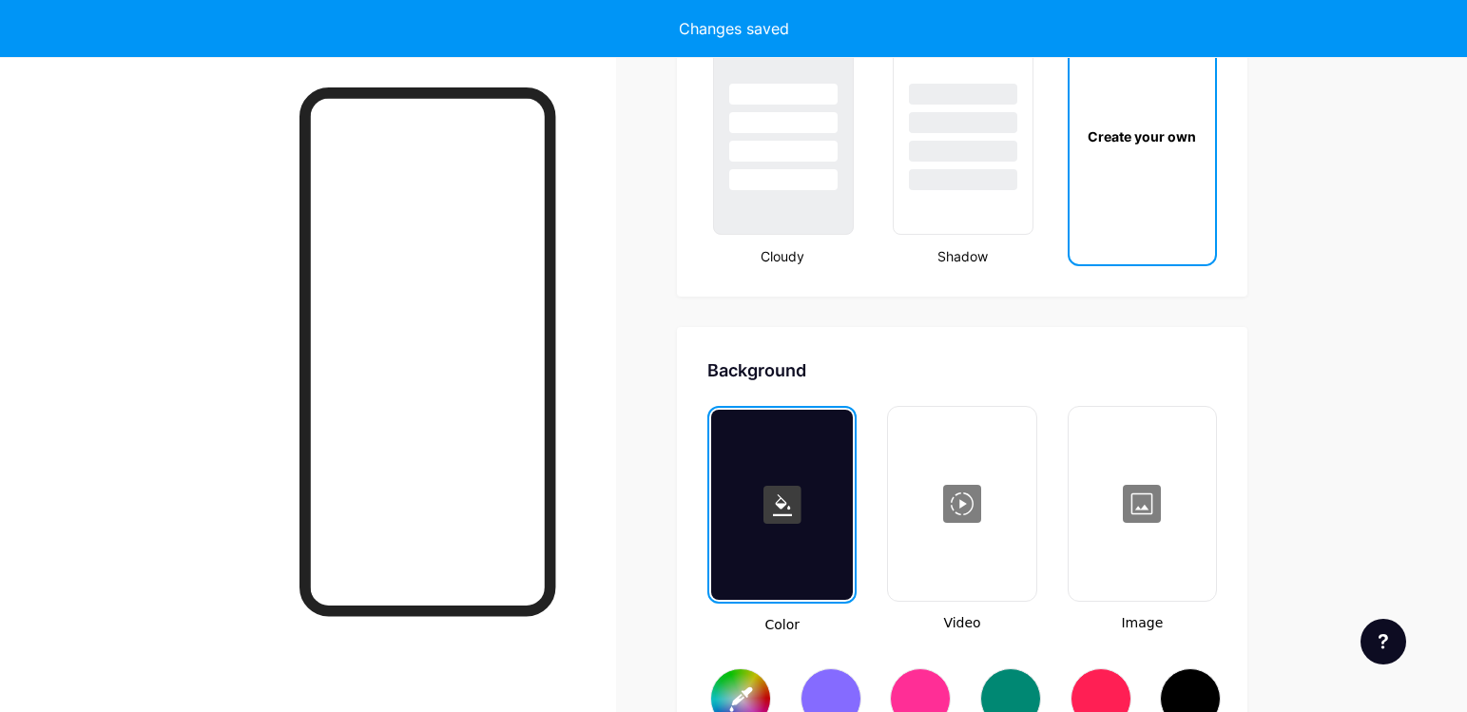
type input "#ffffff"
type input "#000000"
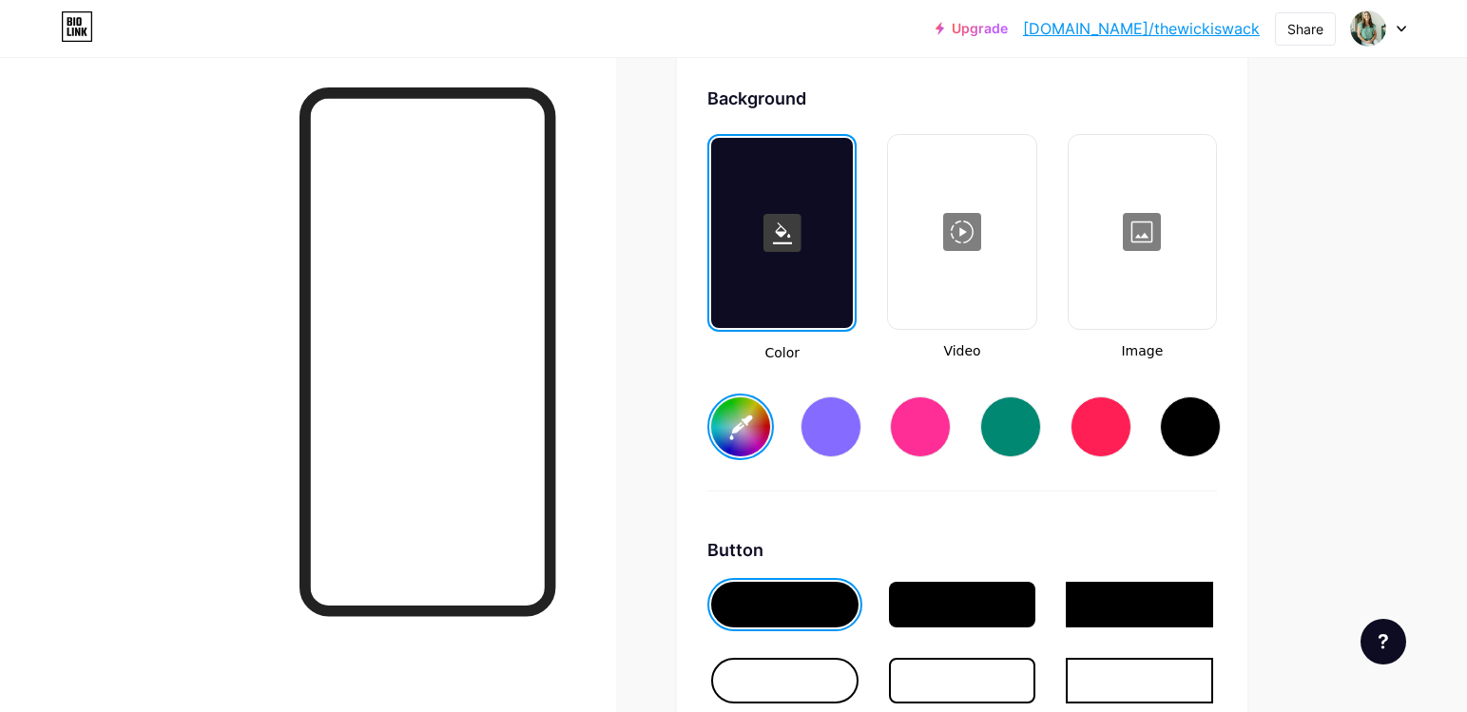
scroll to position [2547, 0]
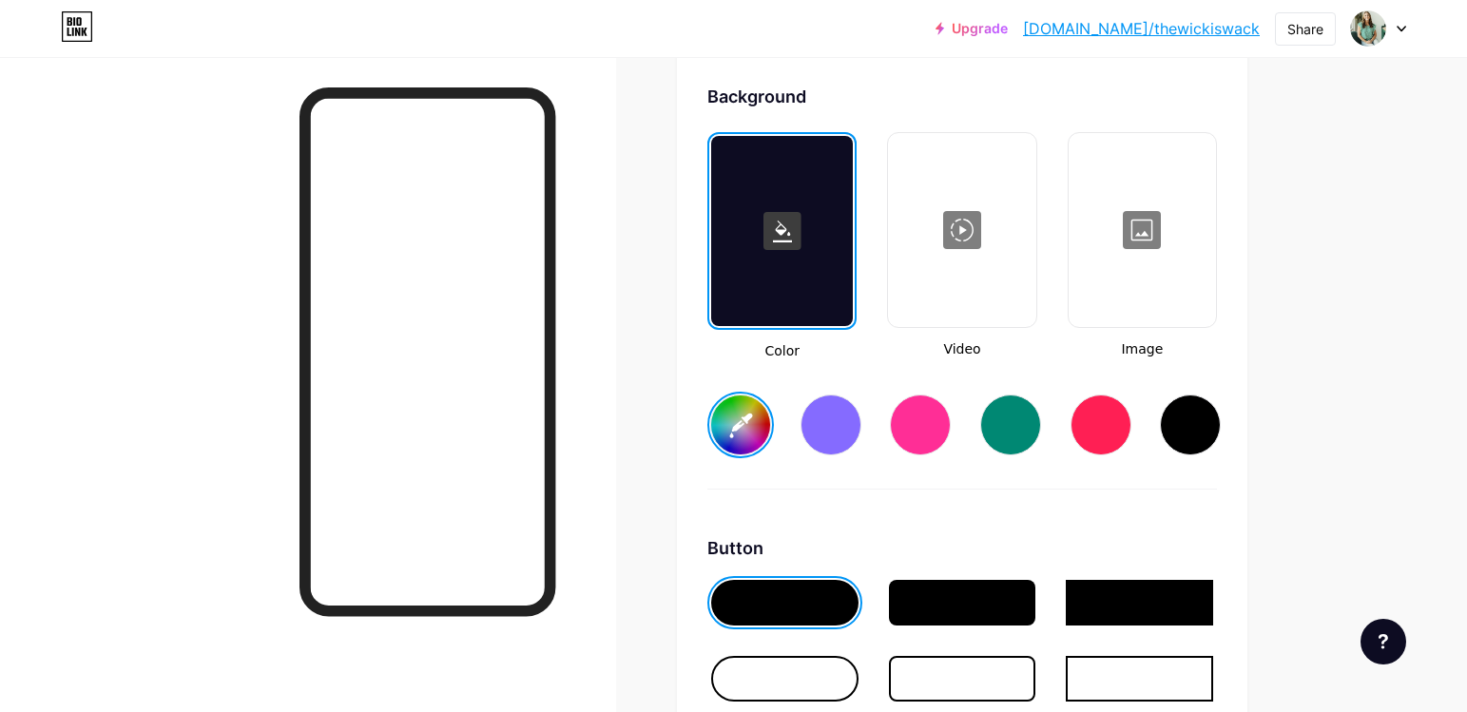
click at [1183, 275] on div at bounding box center [1142, 230] width 144 height 190
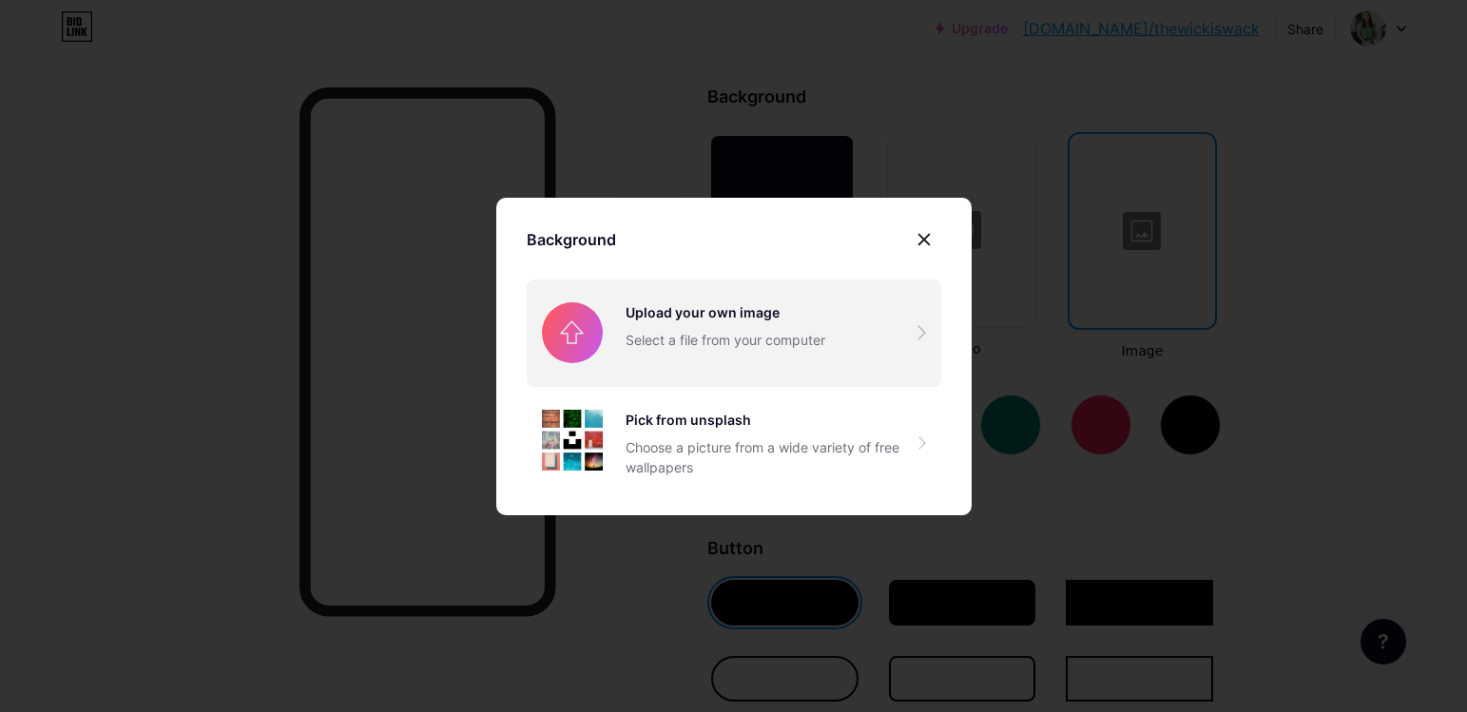
click at [927, 332] on input "file" at bounding box center [734, 332] width 414 height 106
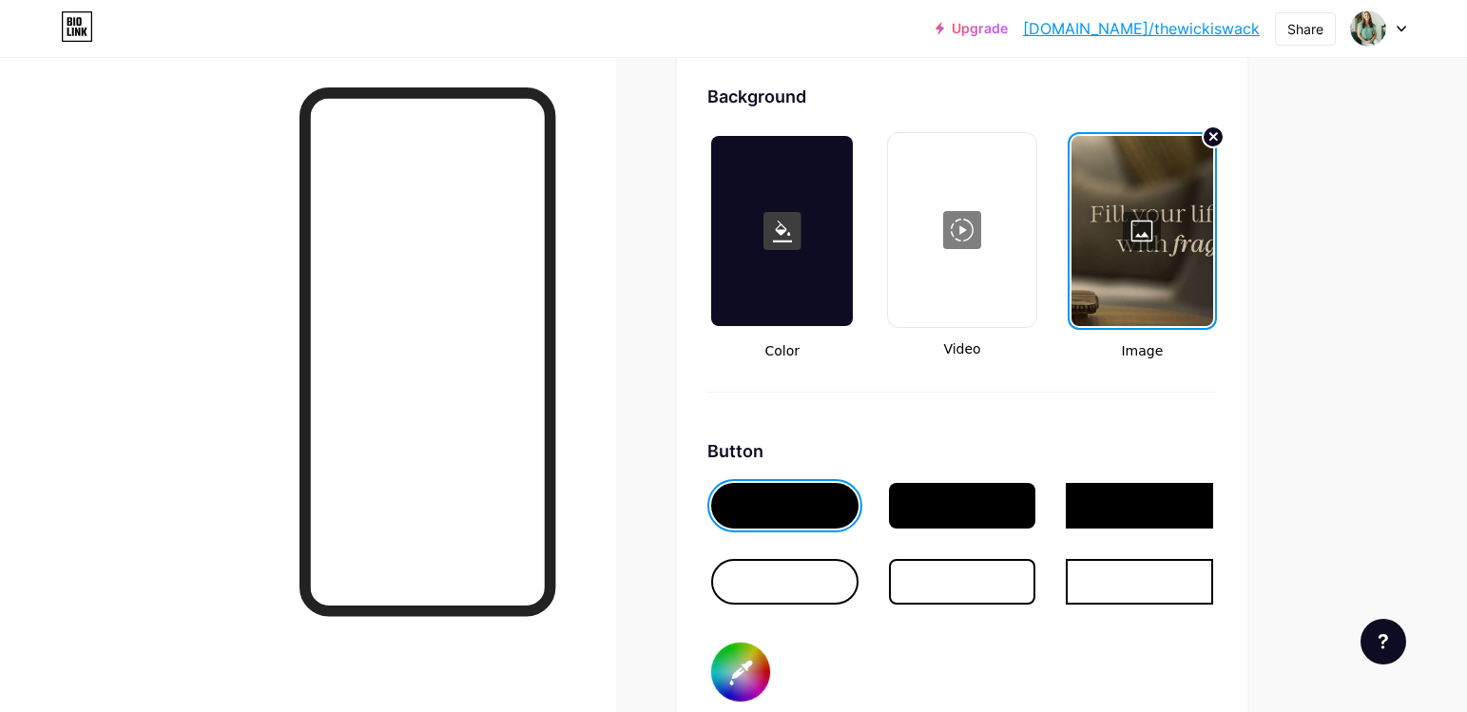
drag, startPoint x: 1181, startPoint y: 258, endPoint x: 1110, endPoint y: 260, distance: 70.4
click at [1110, 260] on div at bounding box center [1142, 231] width 142 height 190
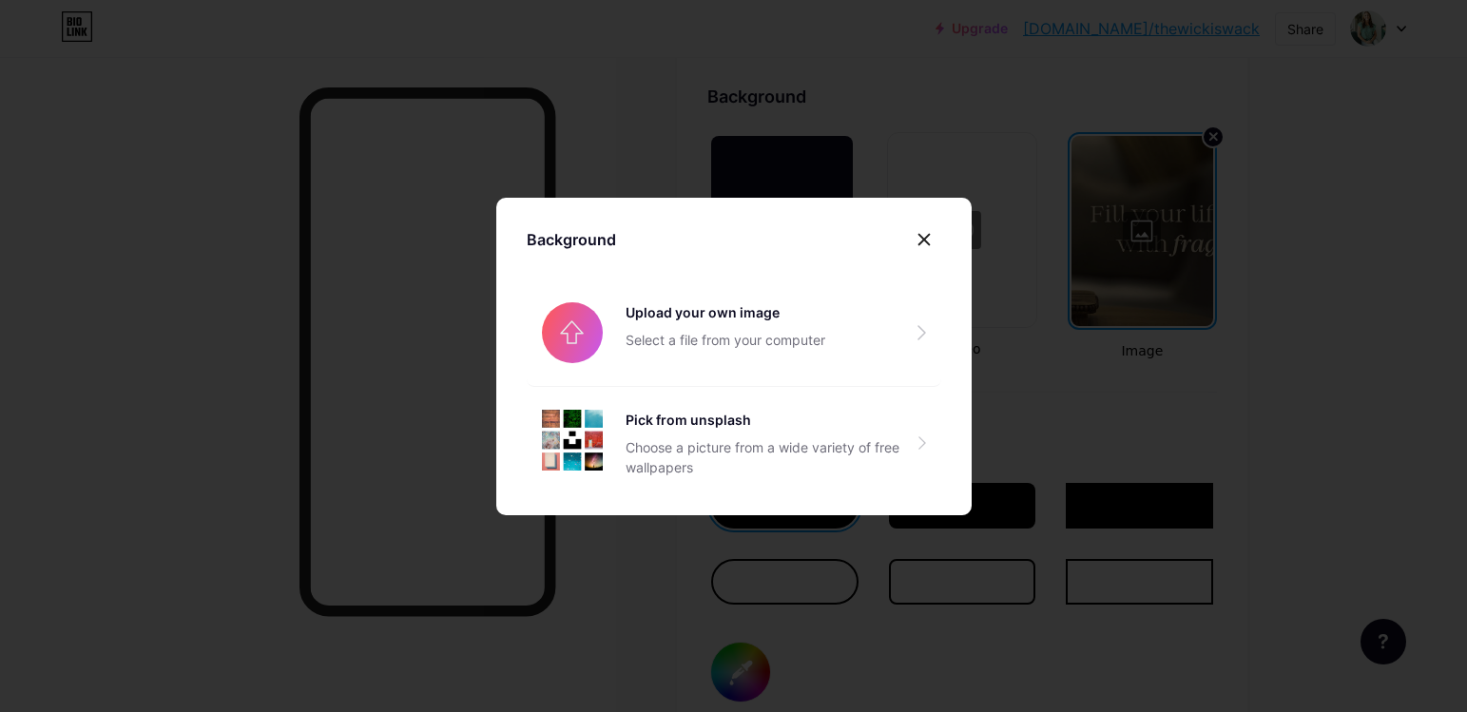
click at [1192, 265] on div at bounding box center [733, 356] width 1467 height 712
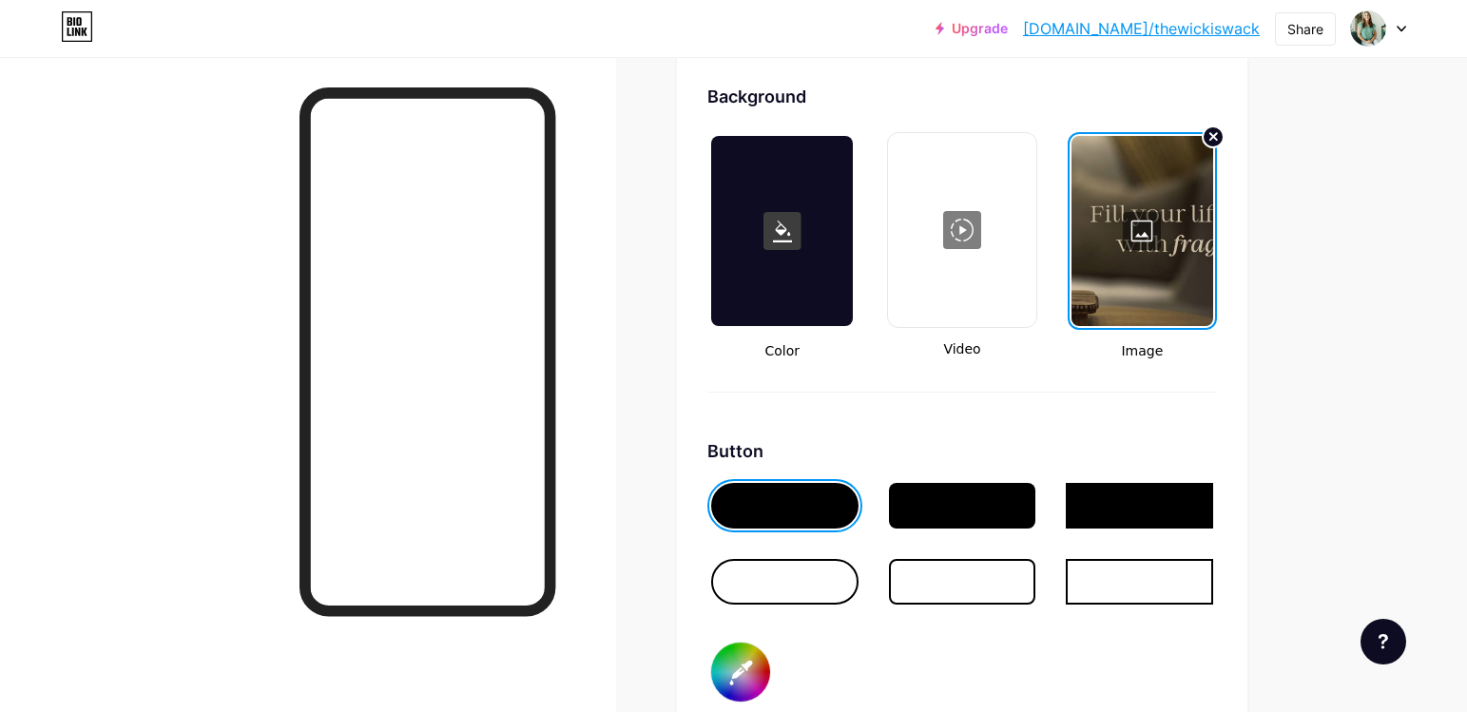
drag, startPoint x: 1114, startPoint y: 247, endPoint x: 1197, endPoint y: 245, distance: 82.7
click at [1197, 245] on div at bounding box center [1142, 231] width 142 height 190
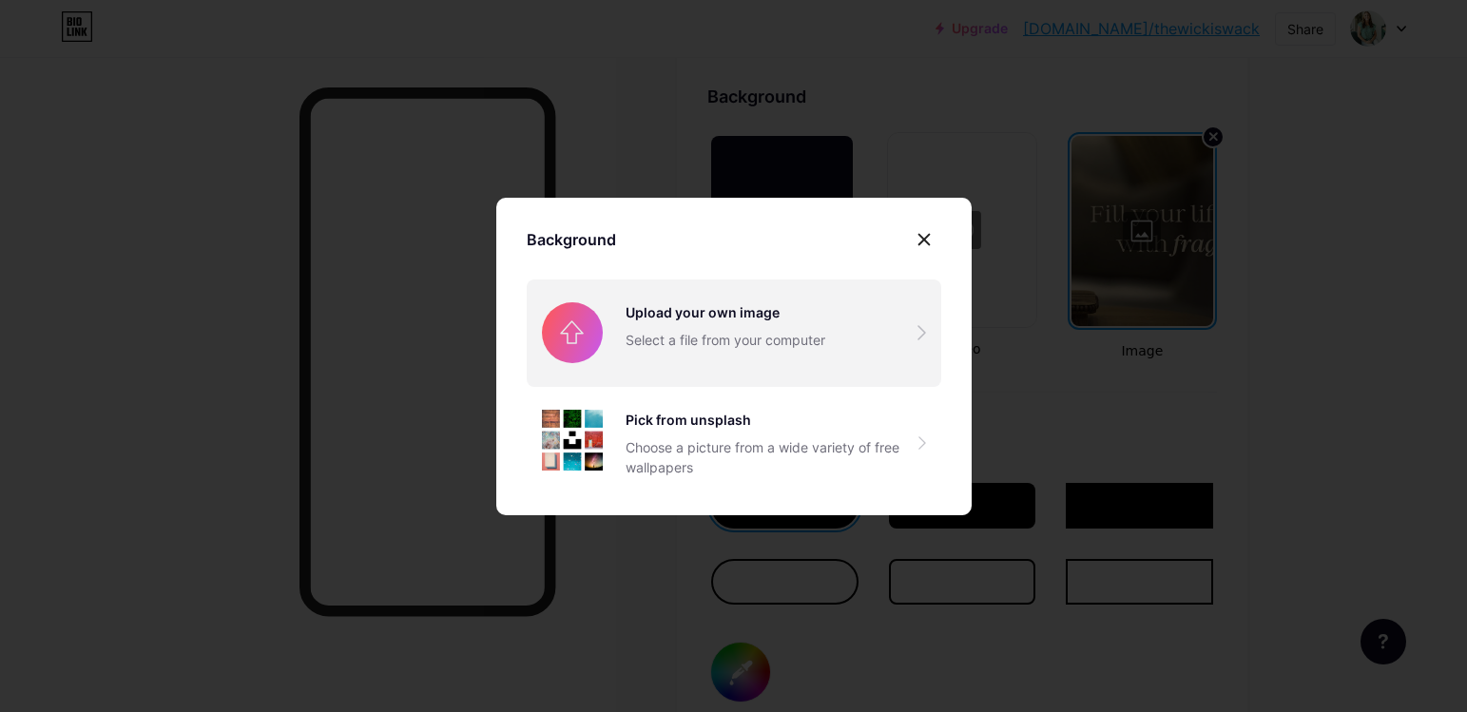
click at [924, 329] on input "file" at bounding box center [734, 332] width 414 height 106
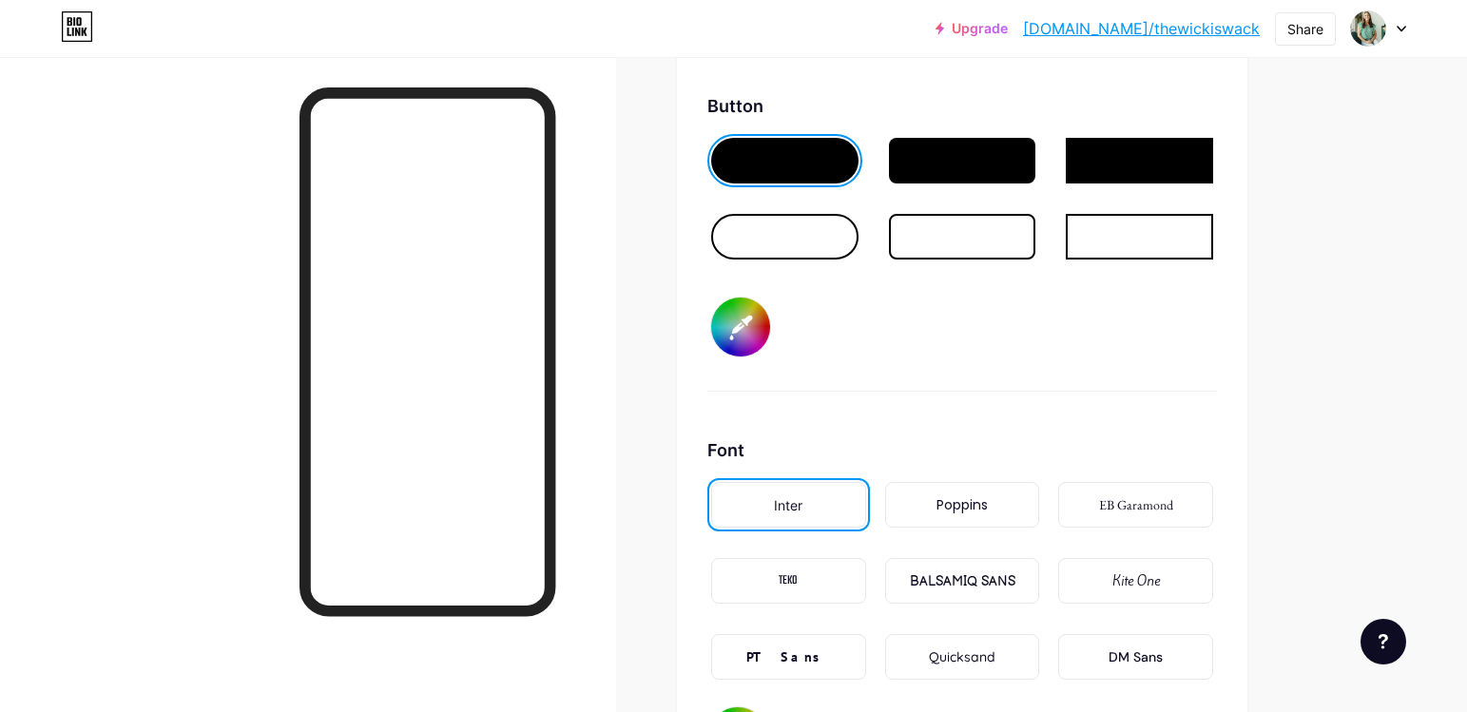
scroll to position [2898, 0]
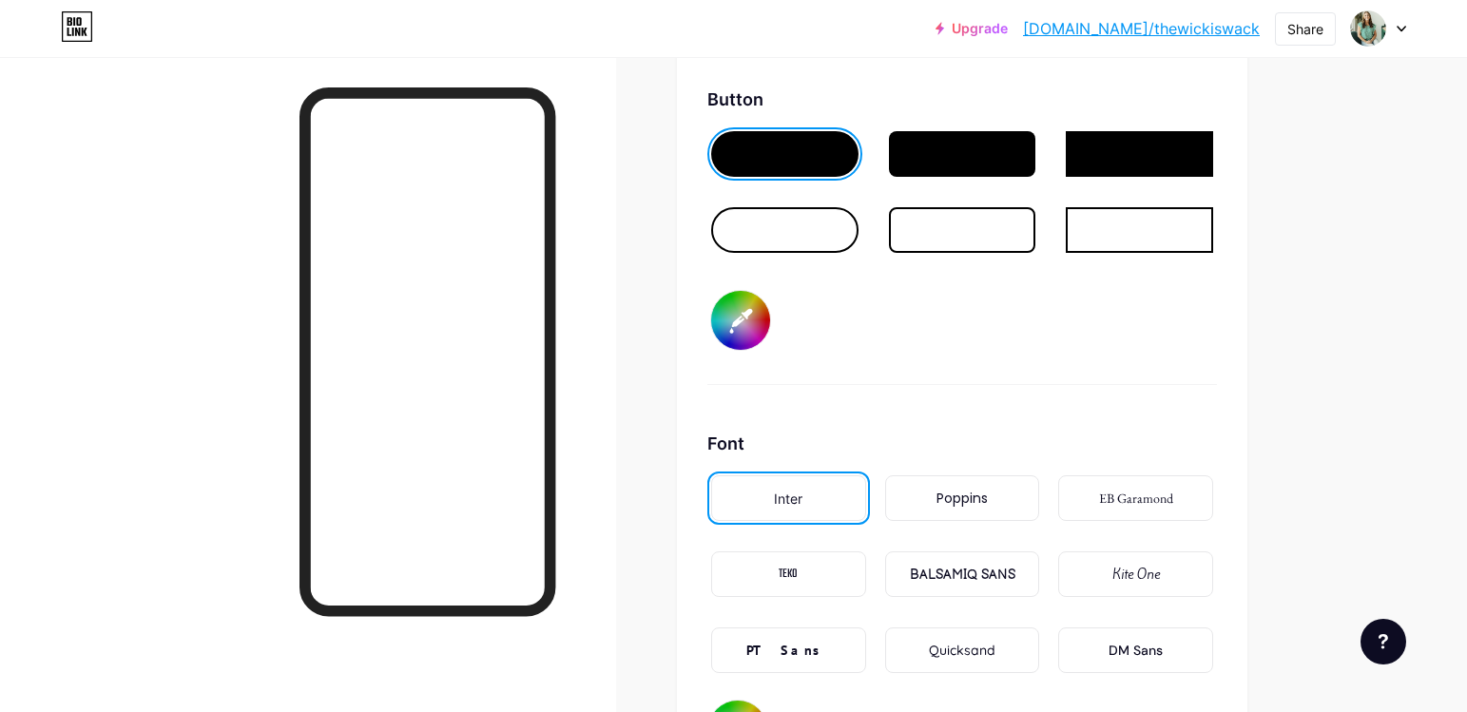
click at [730, 333] on input "#000000" at bounding box center [740, 320] width 59 height 59
click at [760, 332] on input "#000000" at bounding box center [740, 320] width 59 height 59
type input "#957297"
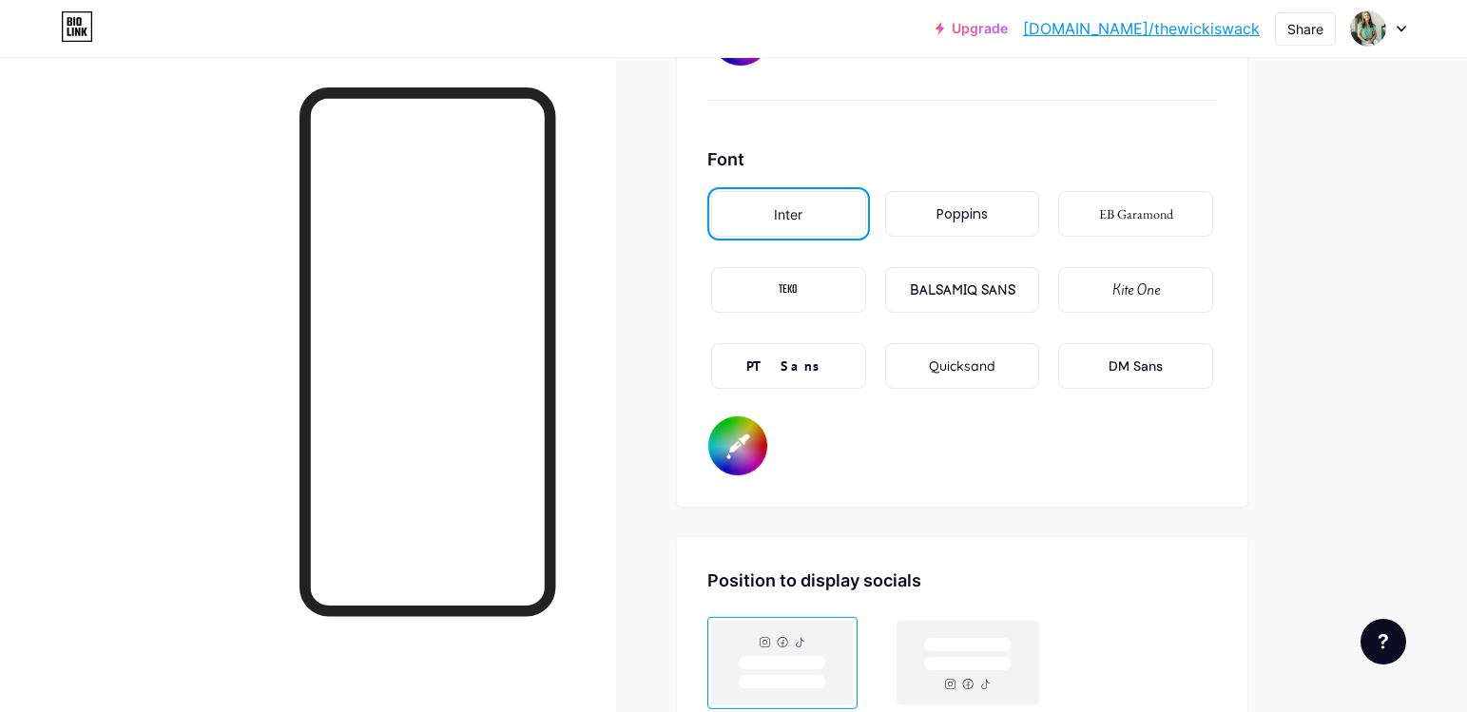
scroll to position [3182, 0]
click at [965, 368] on div "Quicksand" at bounding box center [962, 367] width 67 height 20
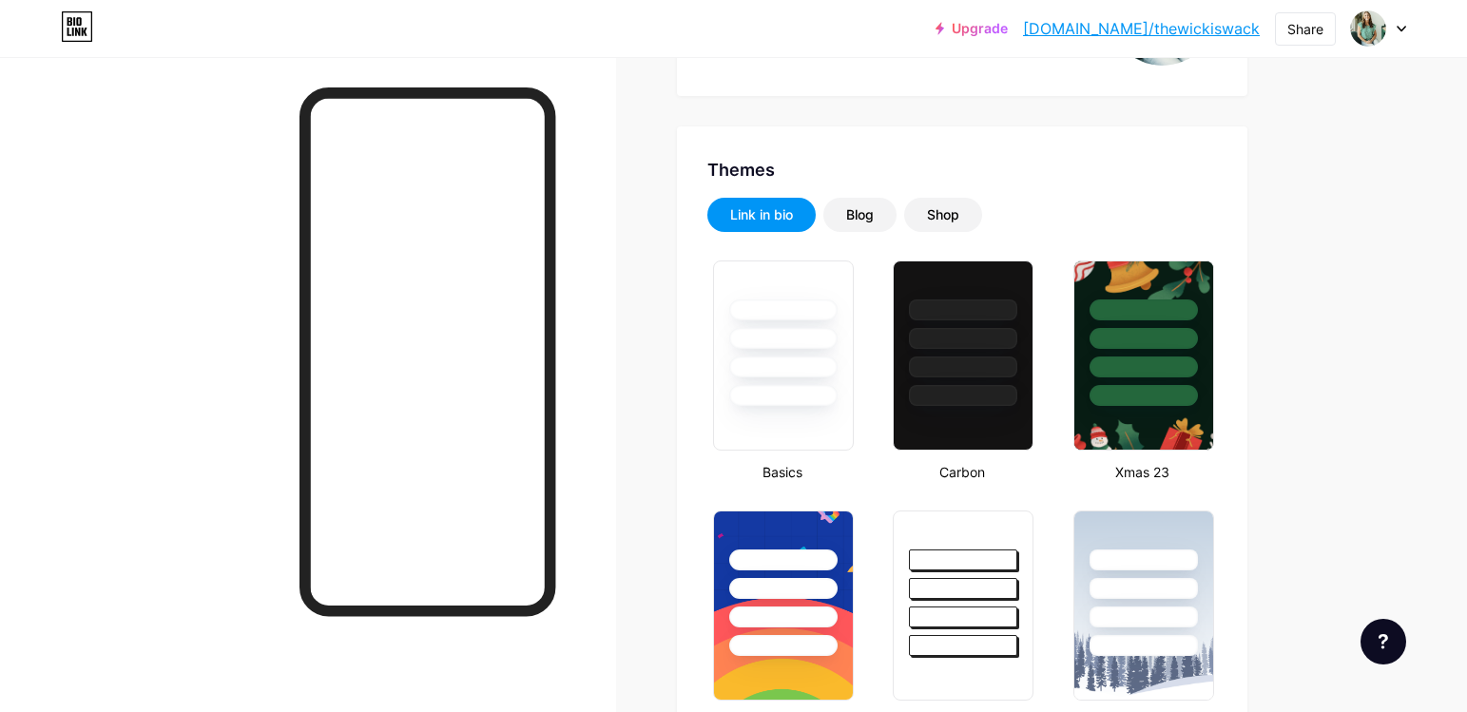
scroll to position [0, 0]
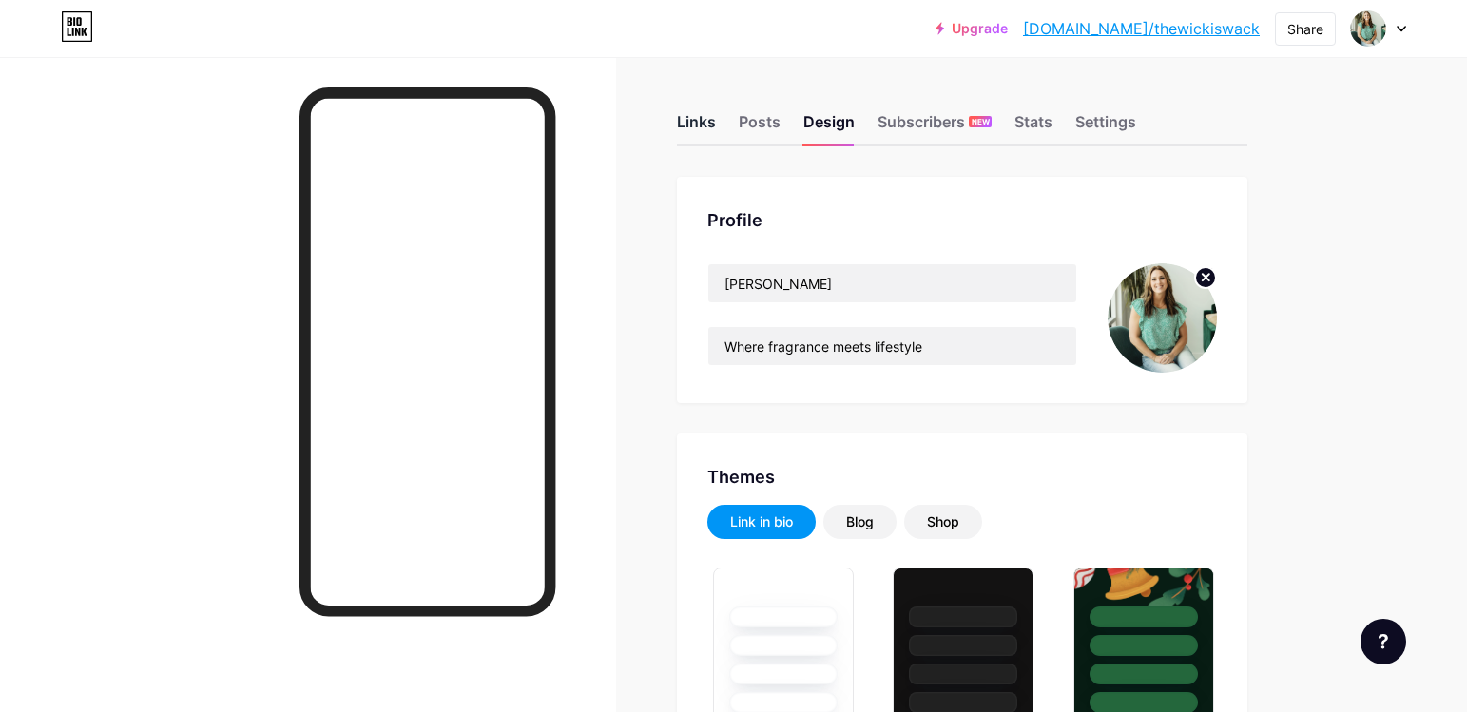
click at [695, 122] on div "Links" at bounding box center [696, 127] width 39 height 34
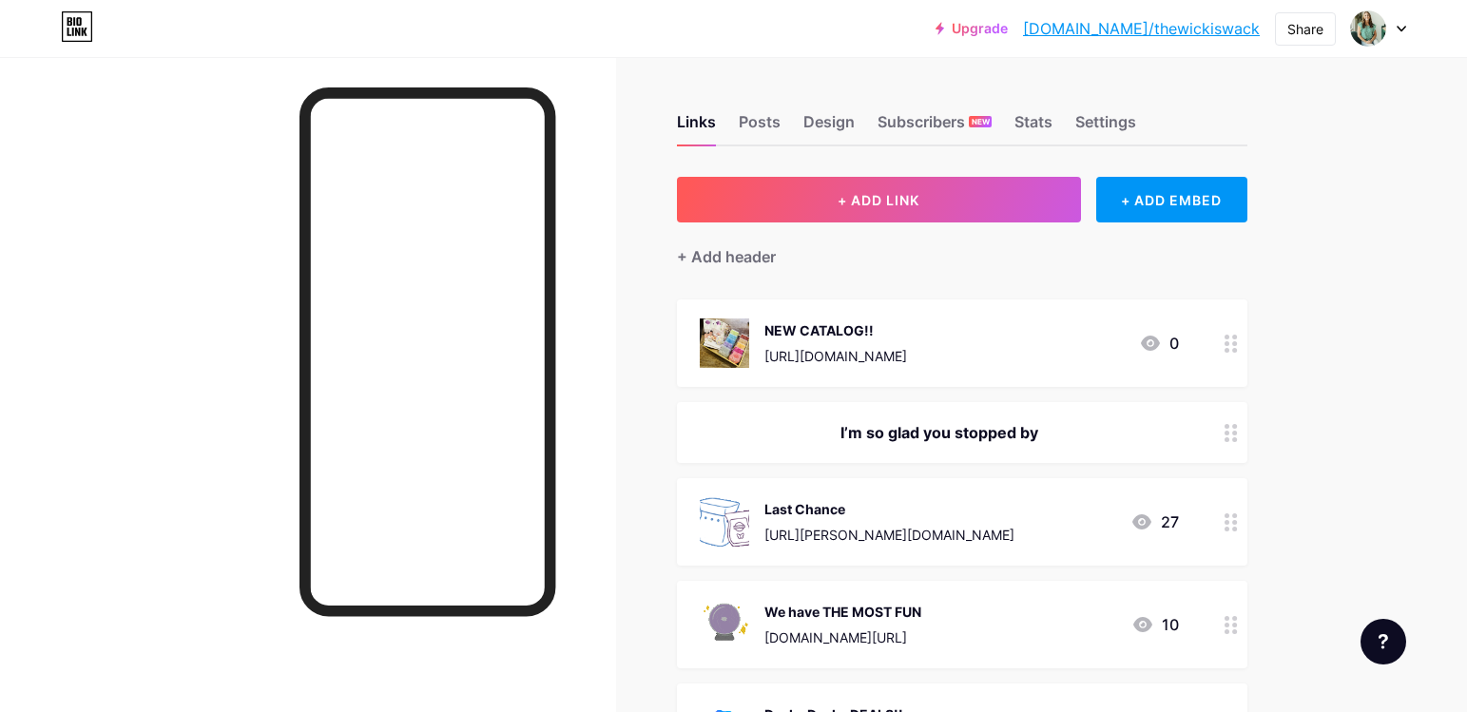
click at [896, 353] on div "[URL][DOMAIN_NAME]" at bounding box center [835, 356] width 143 height 20
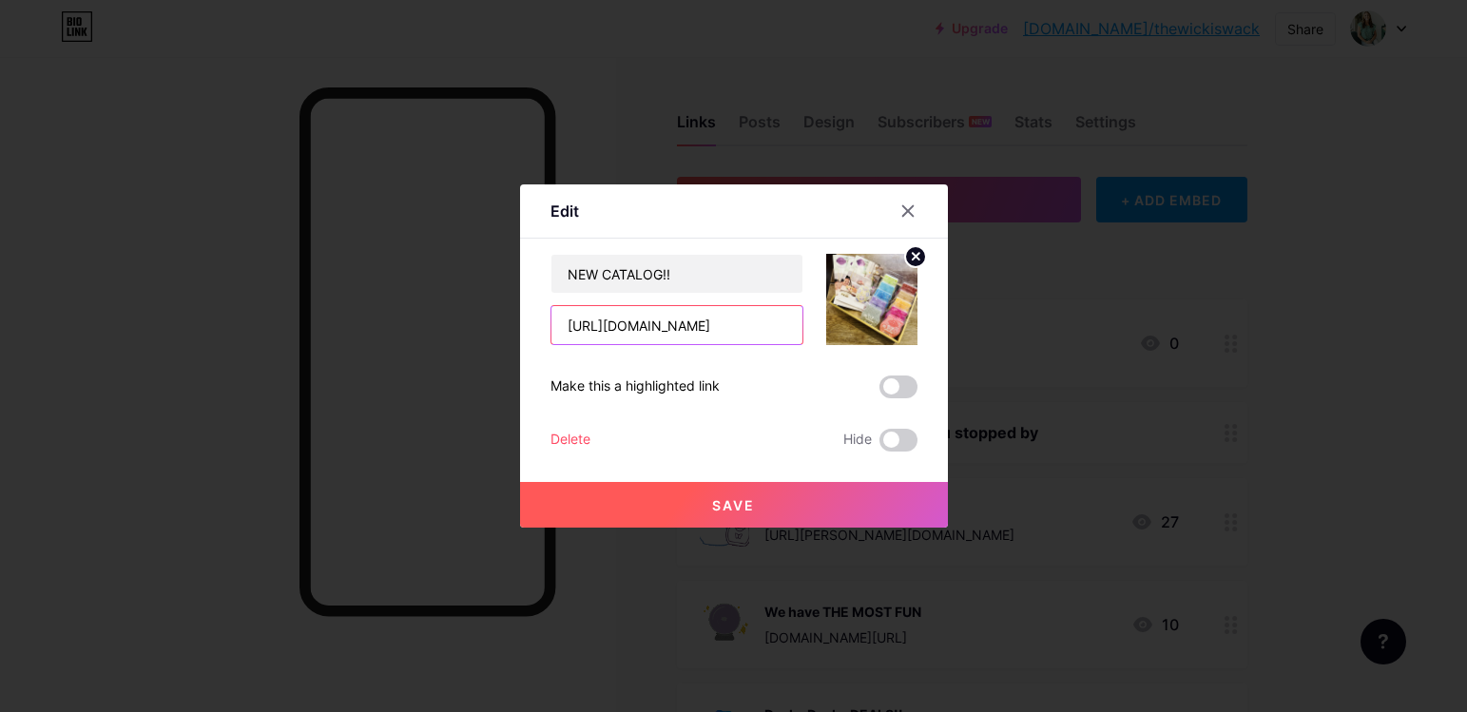
click at [793, 334] on input "[URL][DOMAIN_NAME]" at bounding box center [676, 325] width 251 height 38
click at [716, 43] on div at bounding box center [733, 356] width 1467 height 712
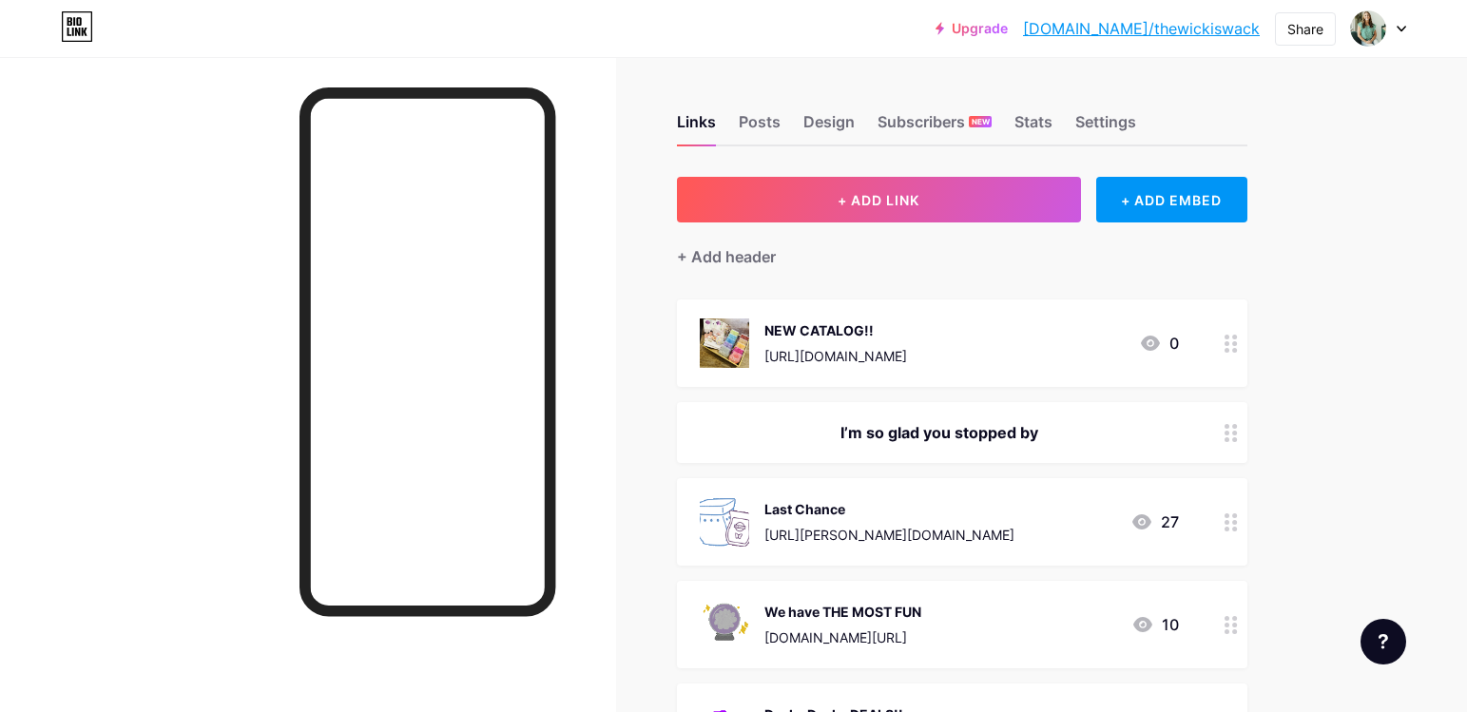
click at [728, 345] on img at bounding box center [724, 342] width 49 height 49
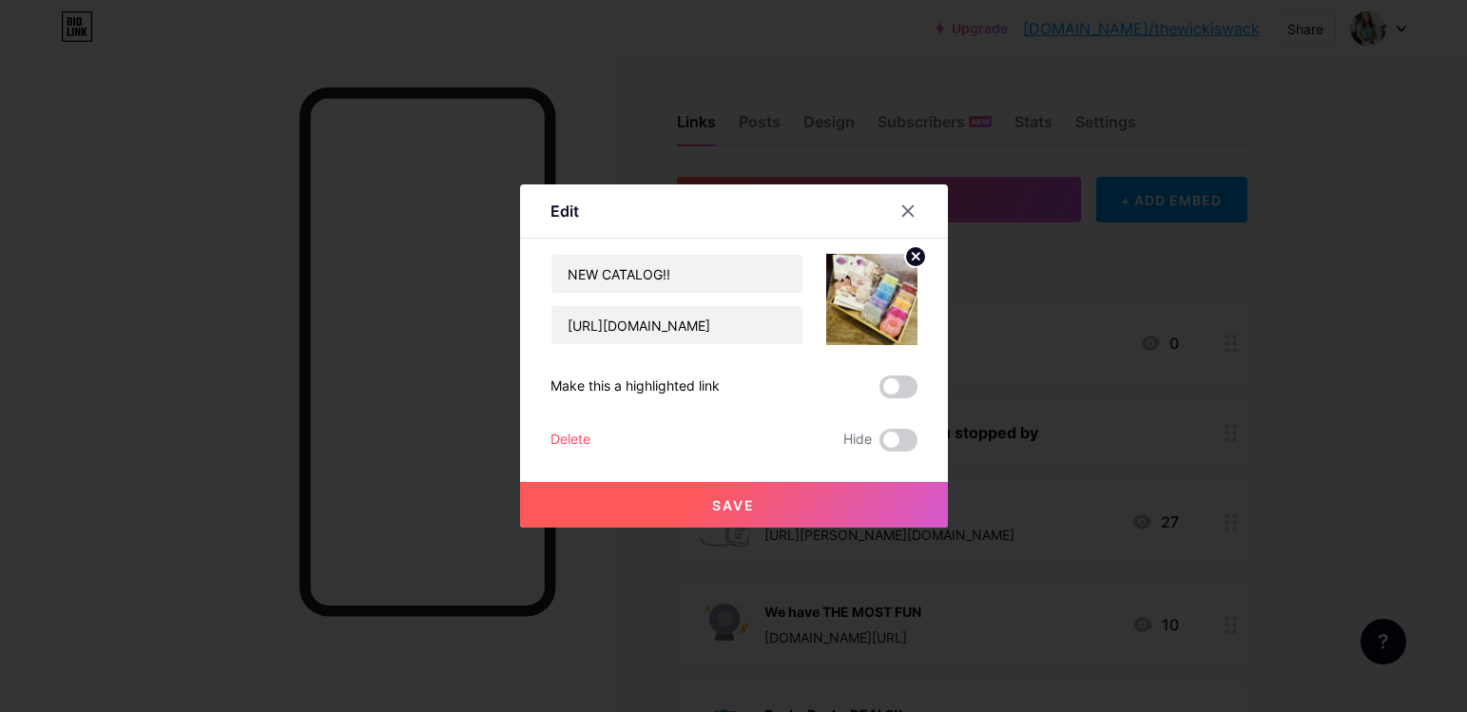
click at [915, 262] on circle at bounding box center [915, 256] width 21 height 21
click at [873, 302] on rect at bounding box center [881, 300] width 17 height 11
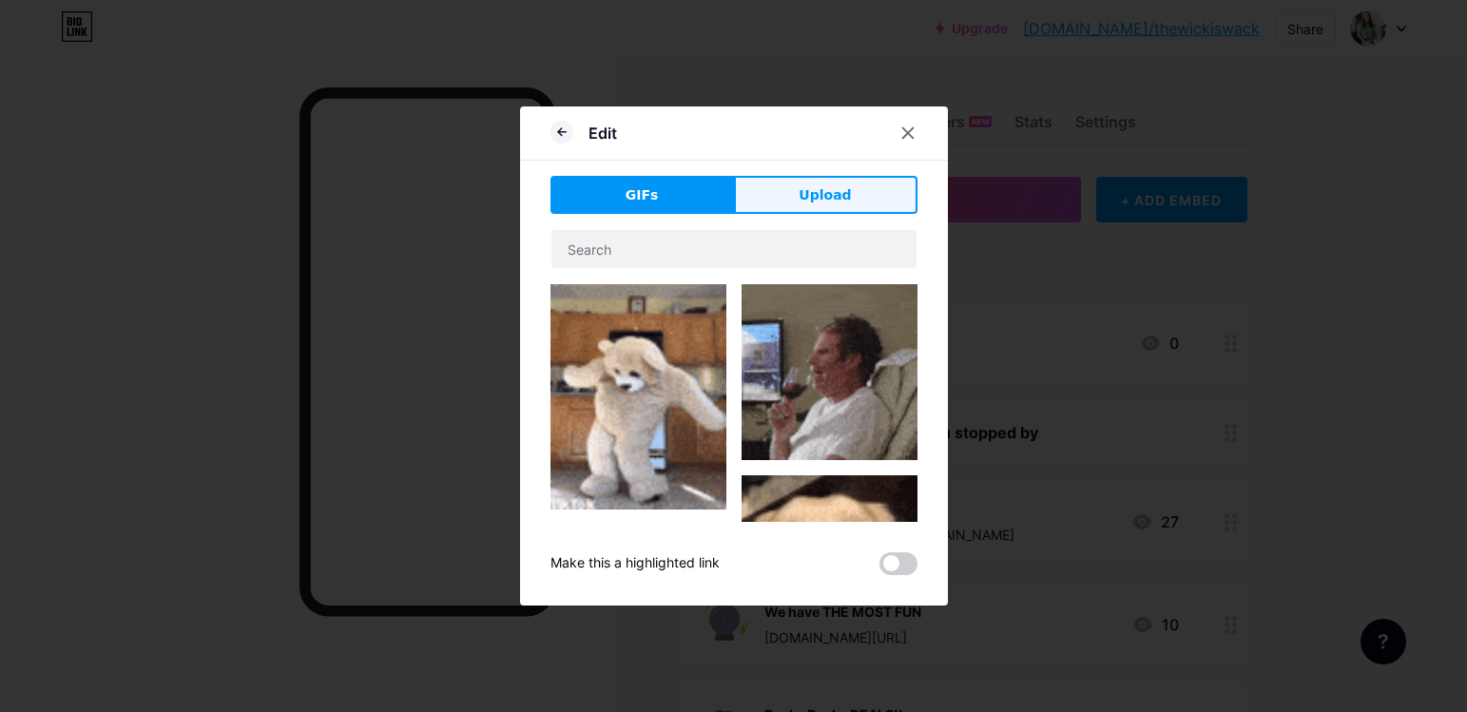
click at [835, 187] on span "Upload" at bounding box center [825, 195] width 52 height 20
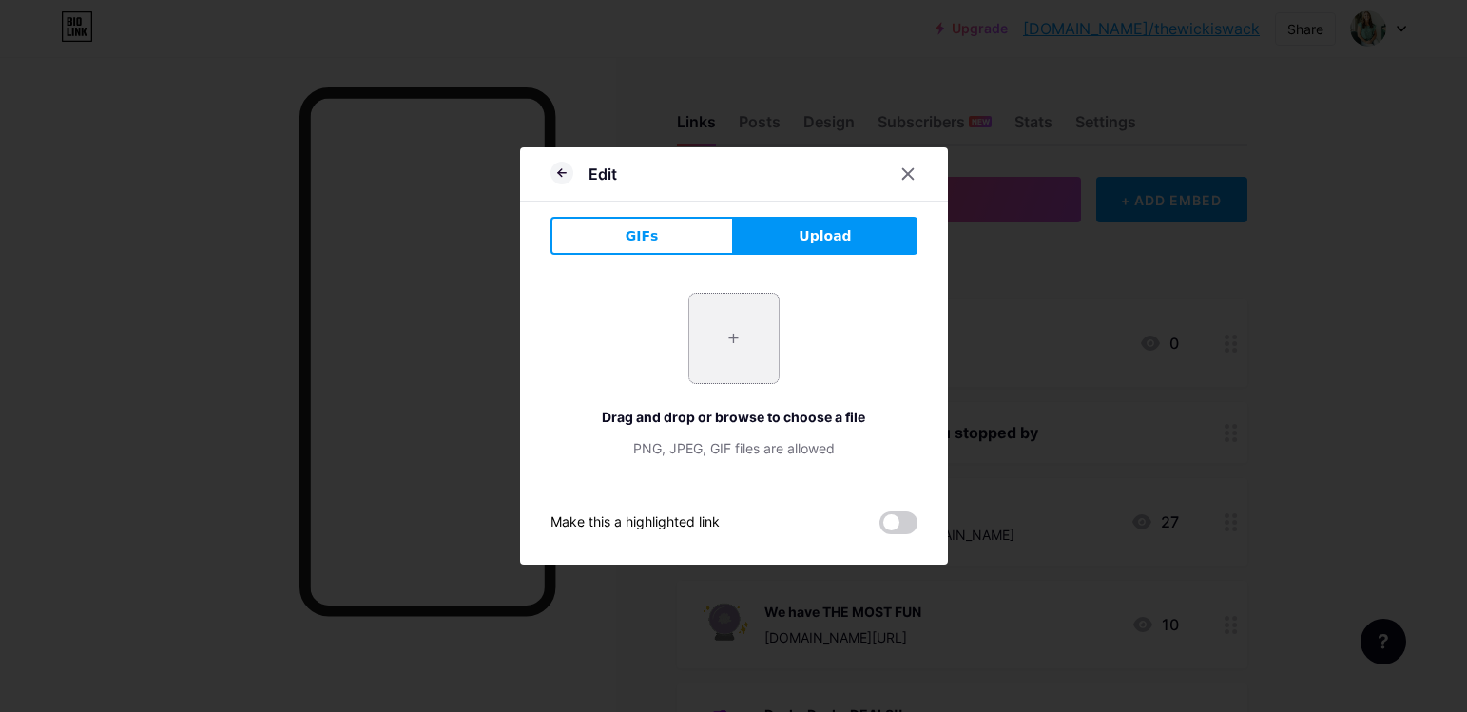
click at [746, 338] on input "file" at bounding box center [733, 338] width 89 height 89
type input "C:\fakepath\IMG_3642.JPG"
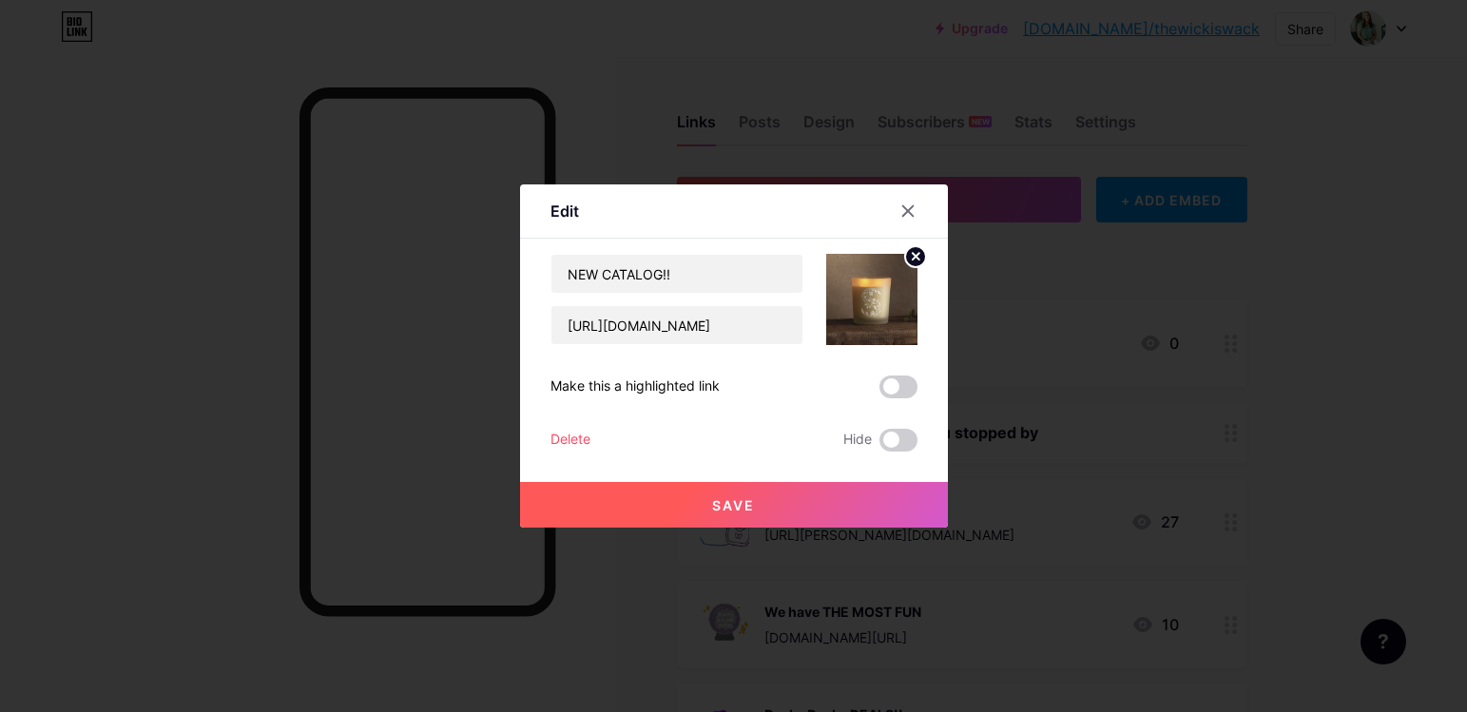
click at [761, 505] on button "Save" at bounding box center [734, 505] width 428 height 46
